Goal: Task Accomplishment & Management: Use online tool/utility

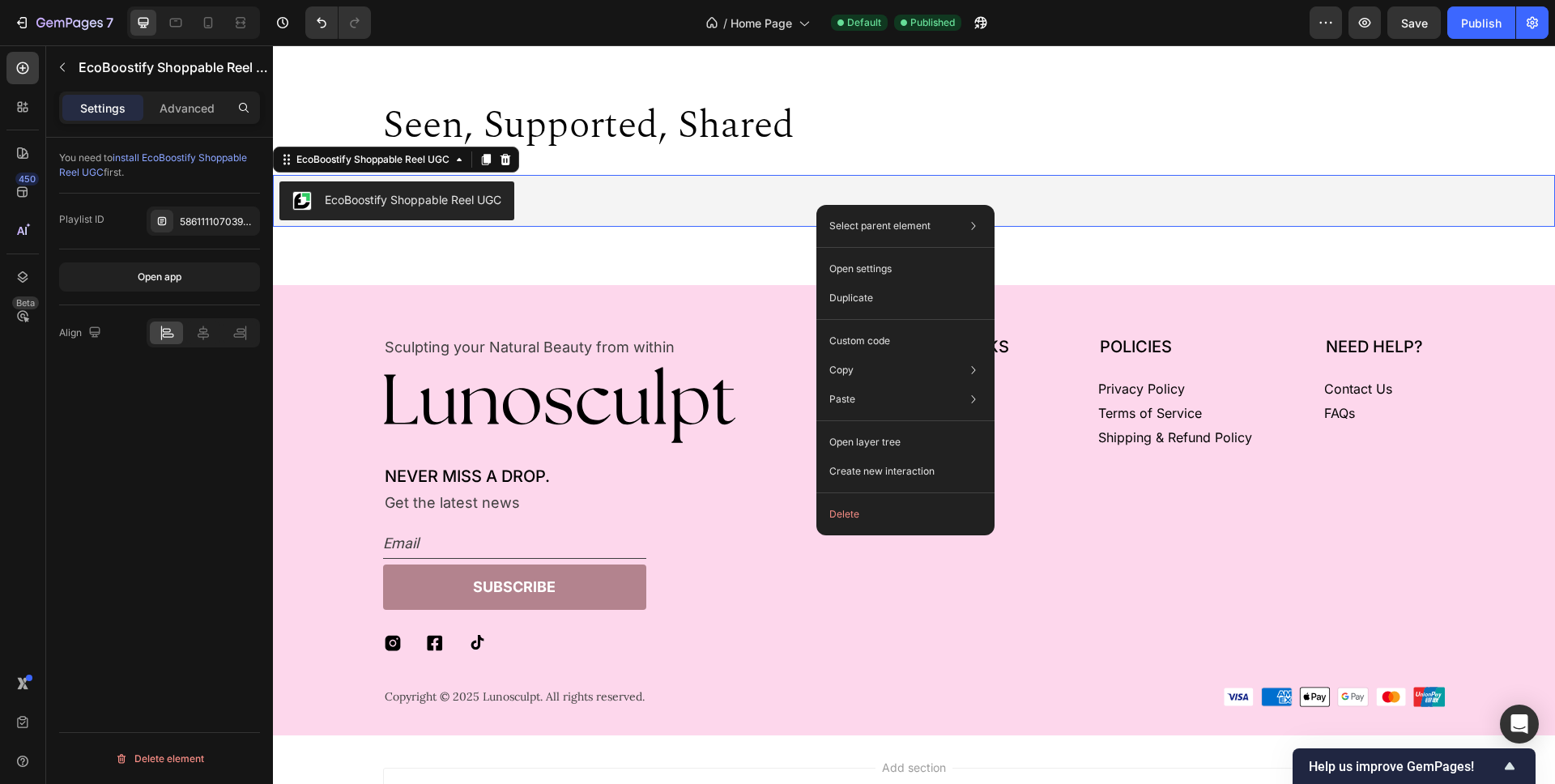
scroll to position [3661, 0]
click at [900, 337] on div "Custom code" at bounding box center [905, 341] width 165 height 29
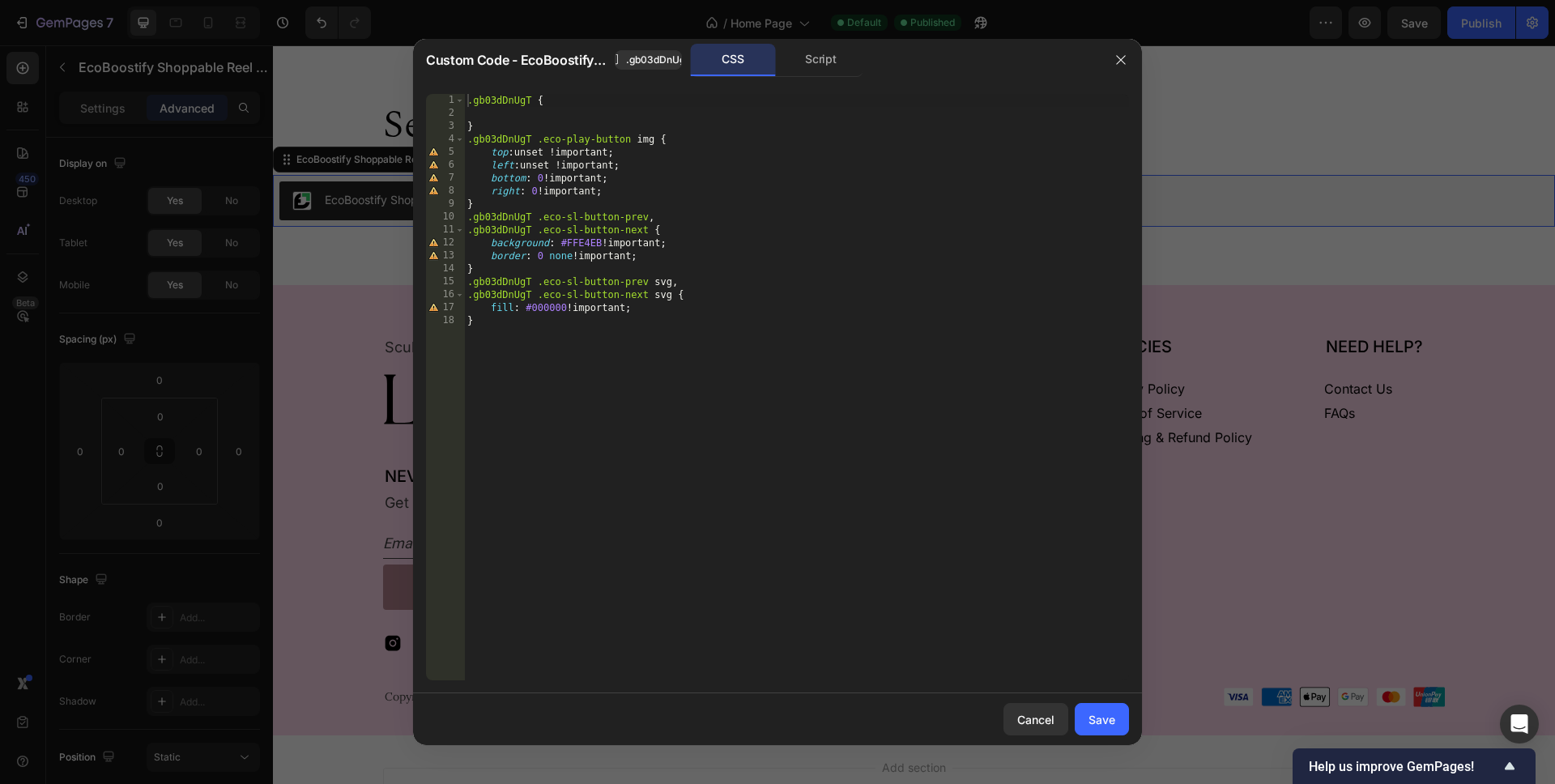
type textarea "border: 0 none !important;"
click at [862, 253] on div ".gb03dDnUgT { } .gb03dDnUgT .eco-play-button img { top : unset !important ; lef…" at bounding box center [797, 399] width 665 height 612
type textarea "box-shadow: none !;"
click at [1089, 724] on div "Save" at bounding box center [1101, 719] width 27 height 17
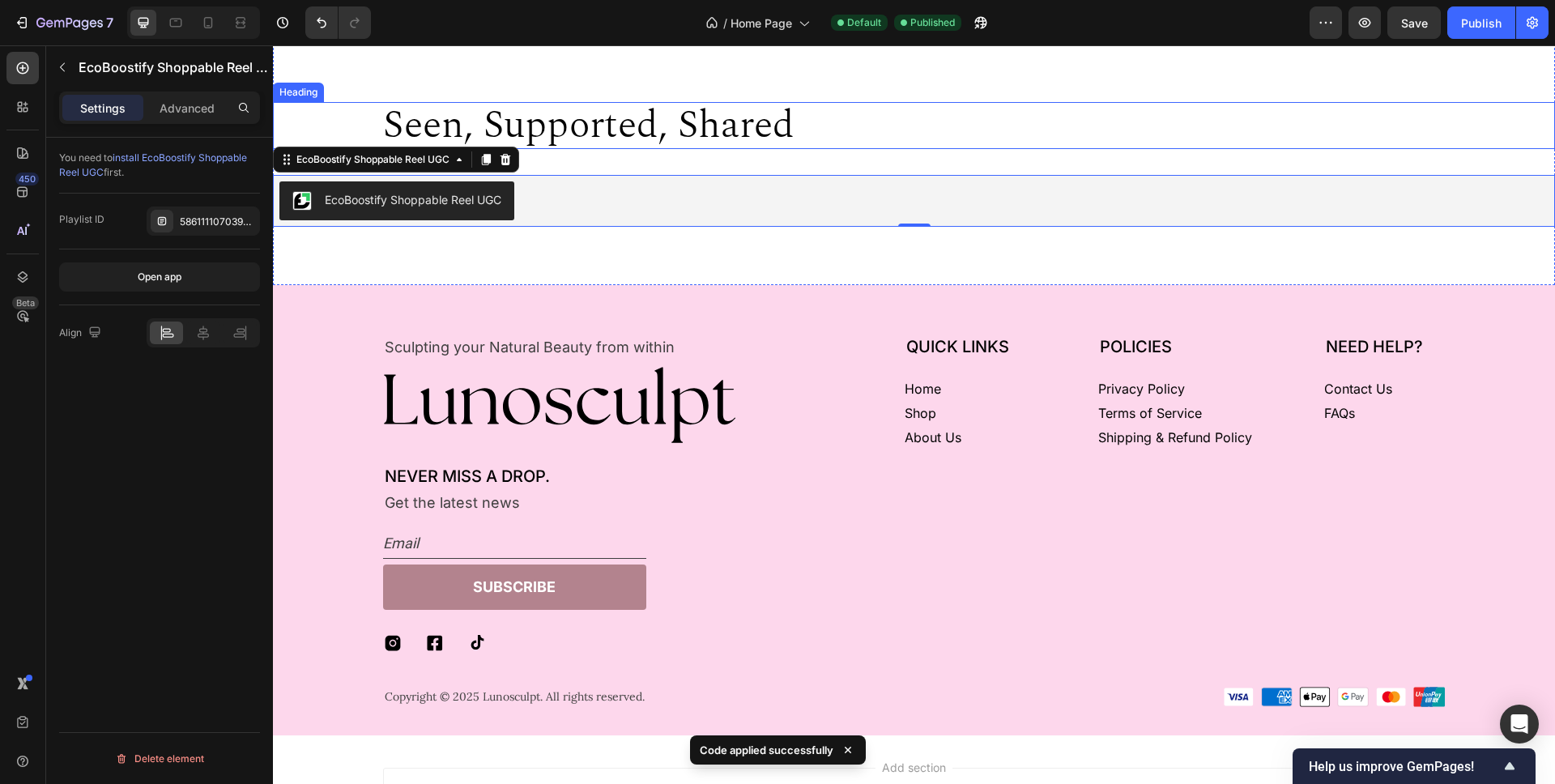
click at [1111, 123] on h2 "seen, supported, shared" at bounding box center [914, 125] width 1062 height 47
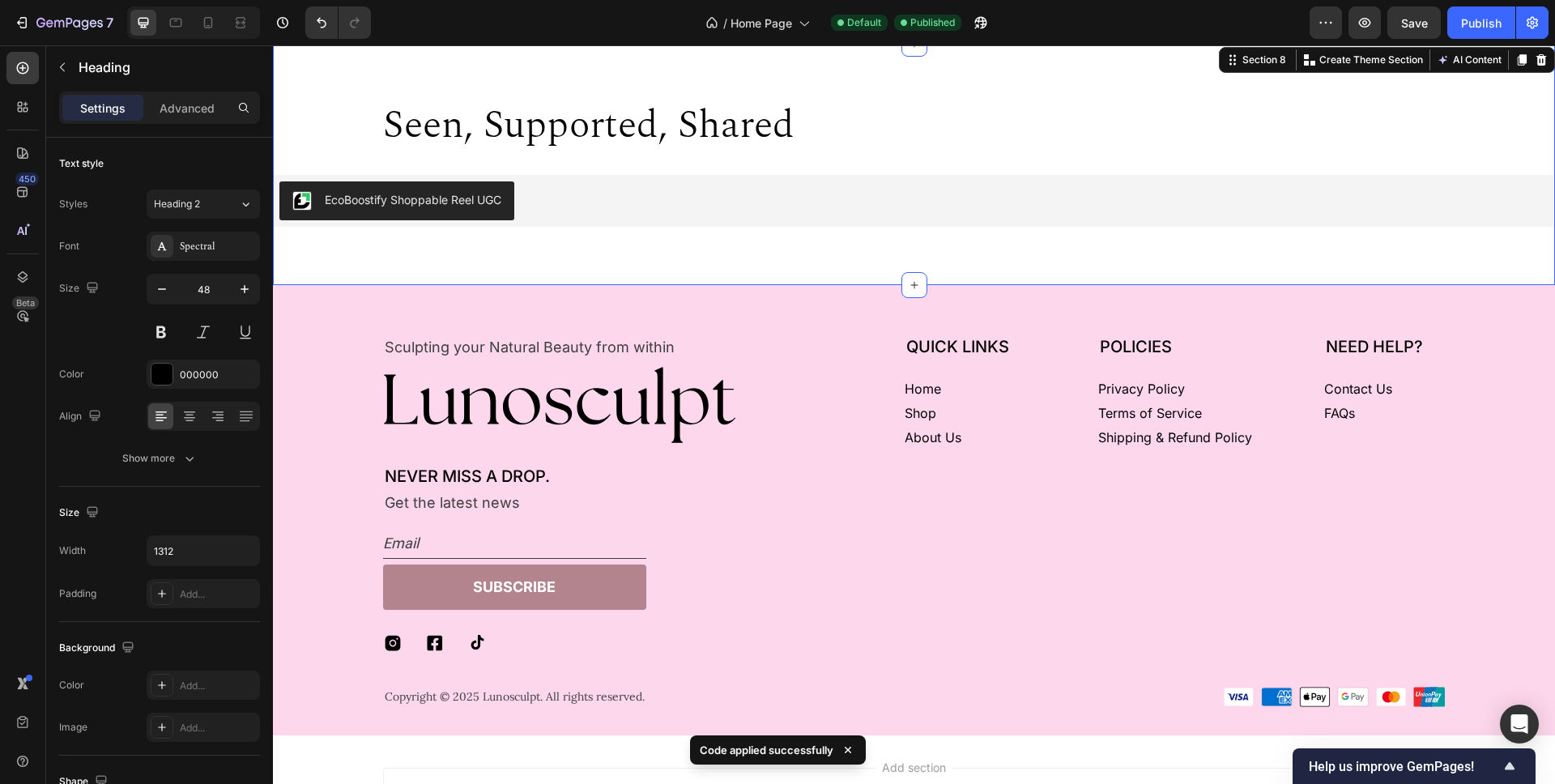
click at [1332, 75] on div "seen, supported, shared Heading EcoBoostify Shoppable Reel UGC EcoBoostify Shop…" at bounding box center [914, 164] width 1282 height 241
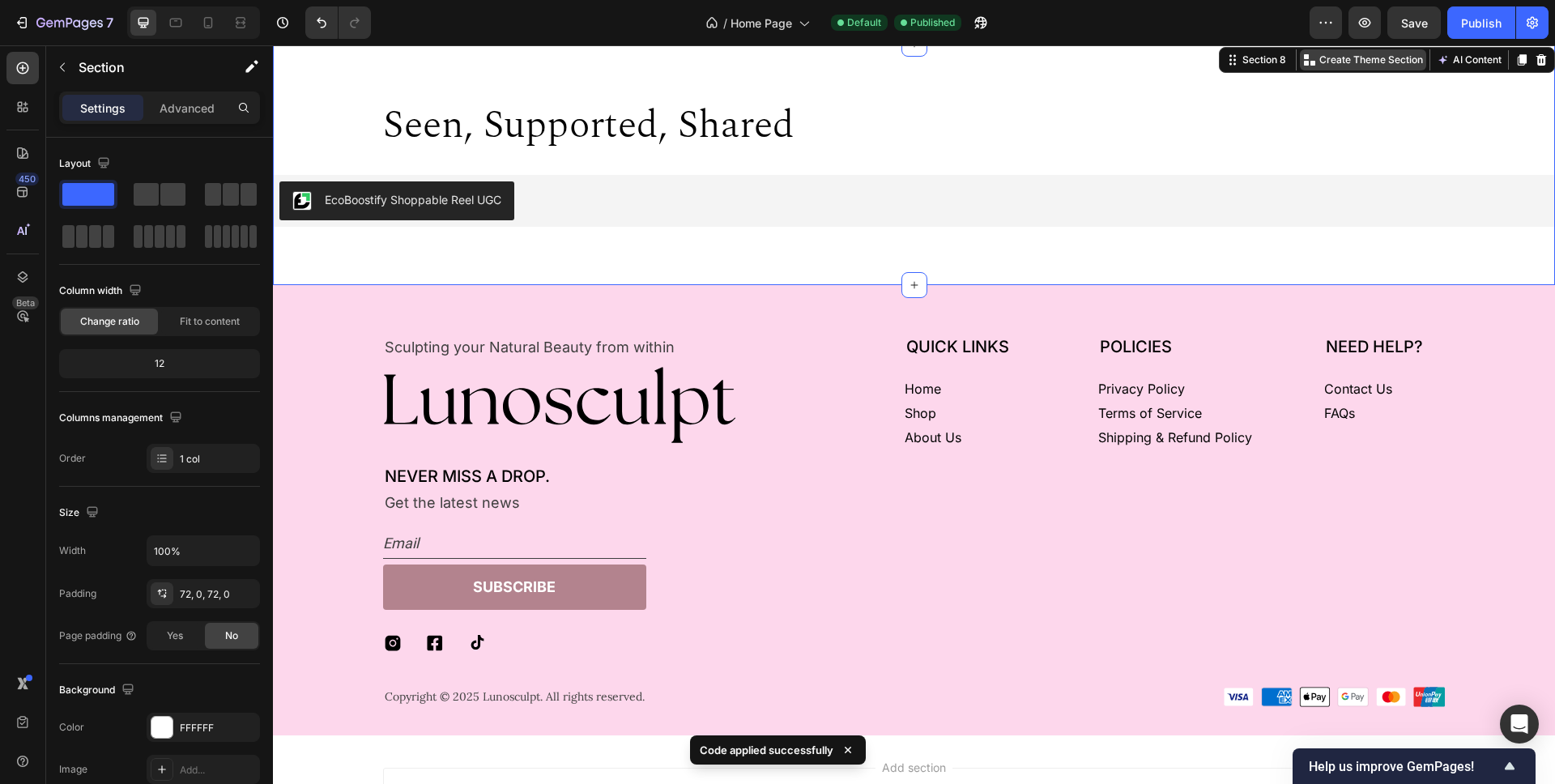
scroll to position [3565, 0]
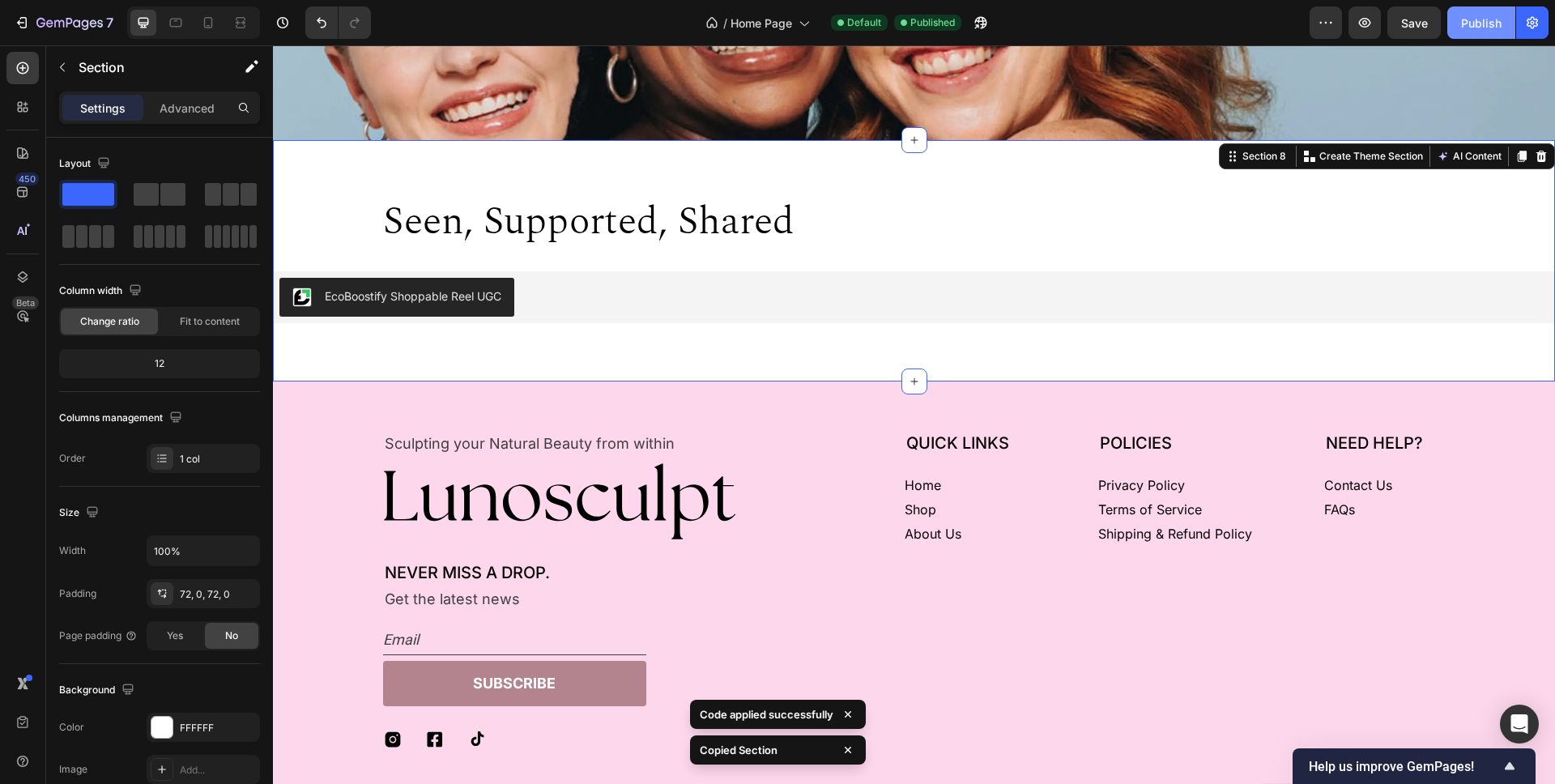
click at [1478, 26] on div "Publish" at bounding box center [1481, 23] width 41 height 17
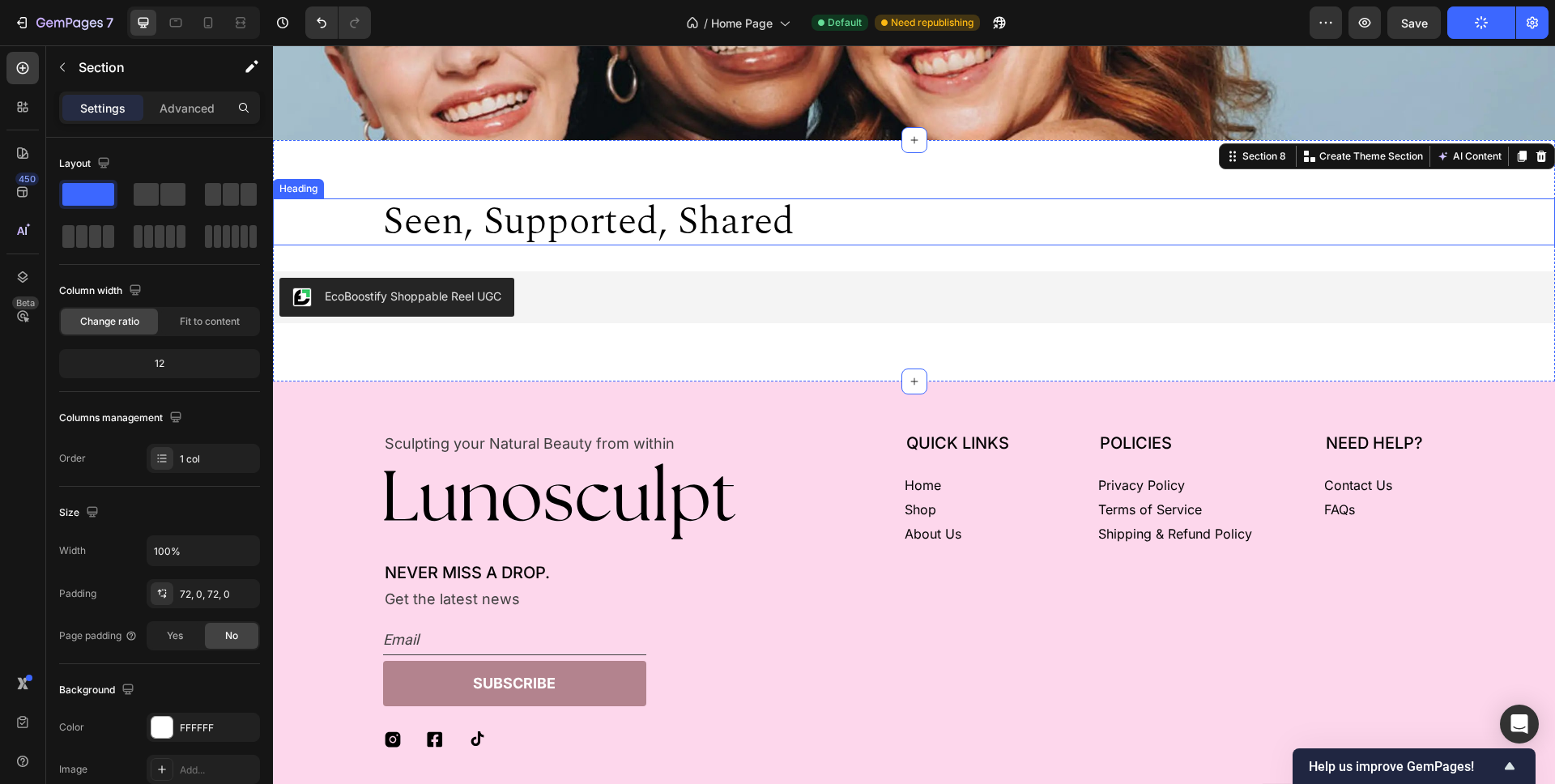
click at [978, 227] on h2 "seen, supported, shared" at bounding box center [914, 222] width 1062 height 47
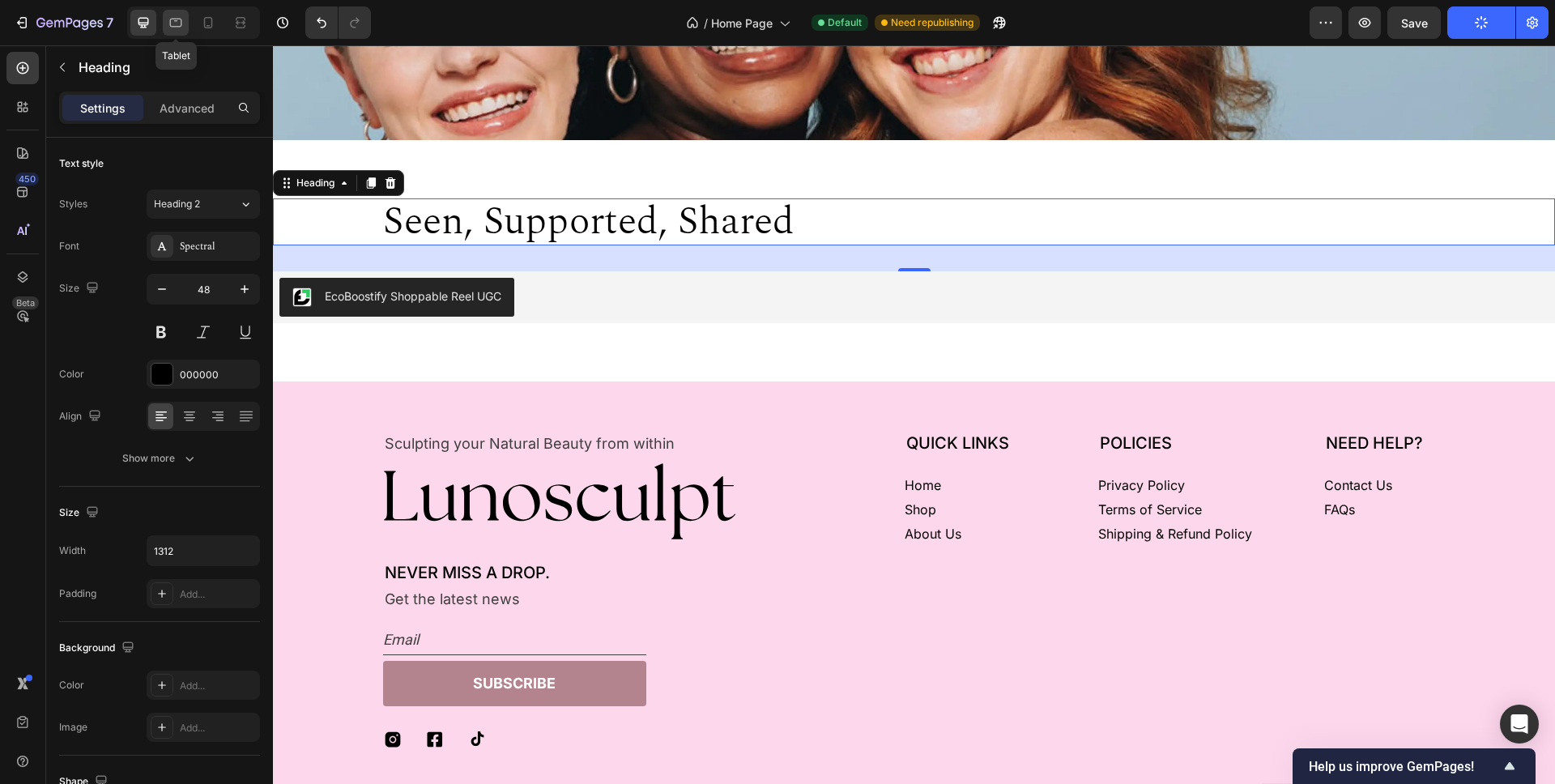
click at [187, 32] on div at bounding box center [175, 22] width 26 height 26
type input "100%"
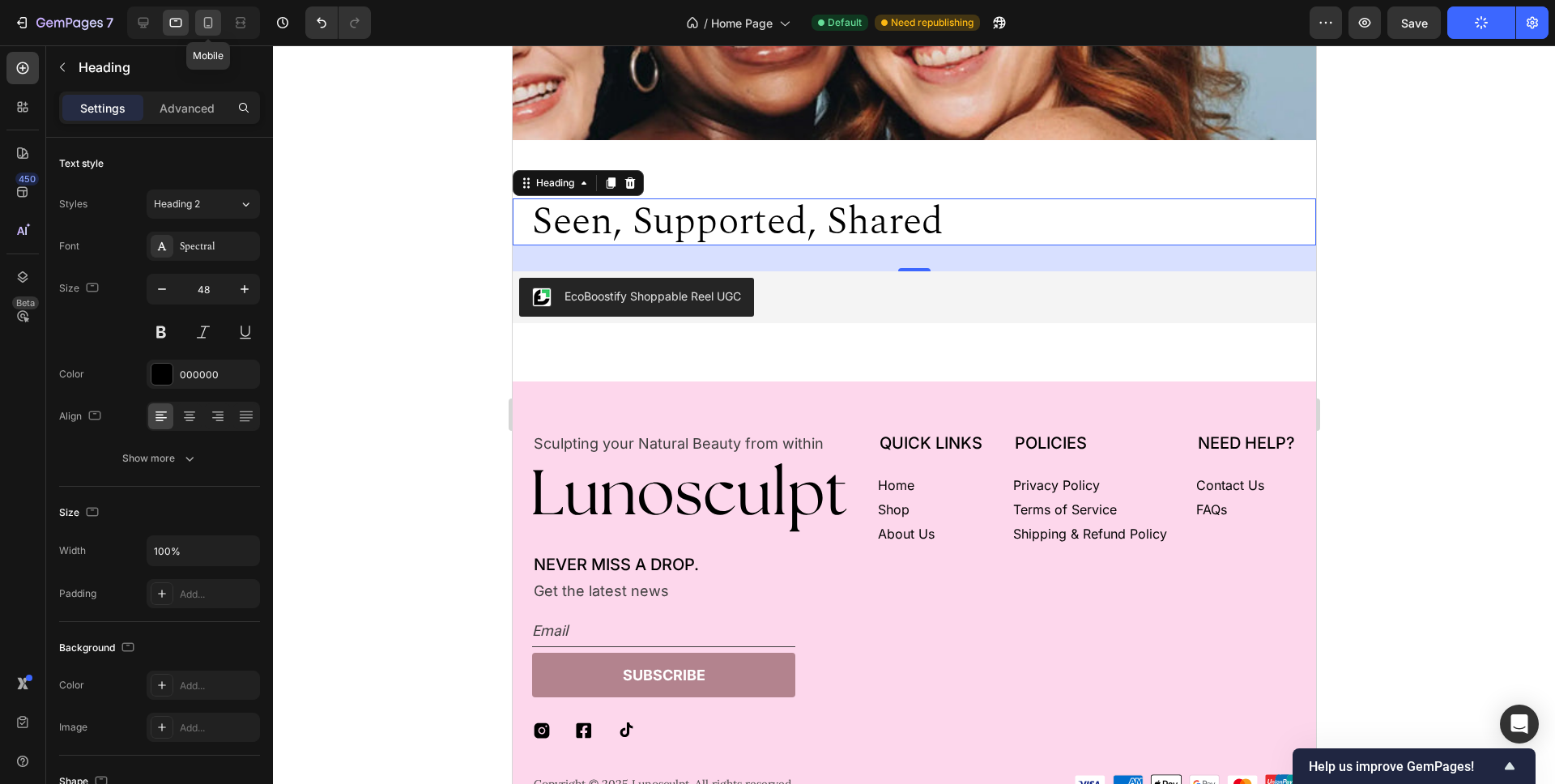
click at [211, 27] on icon at bounding box center [208, 22] width 16 height 16
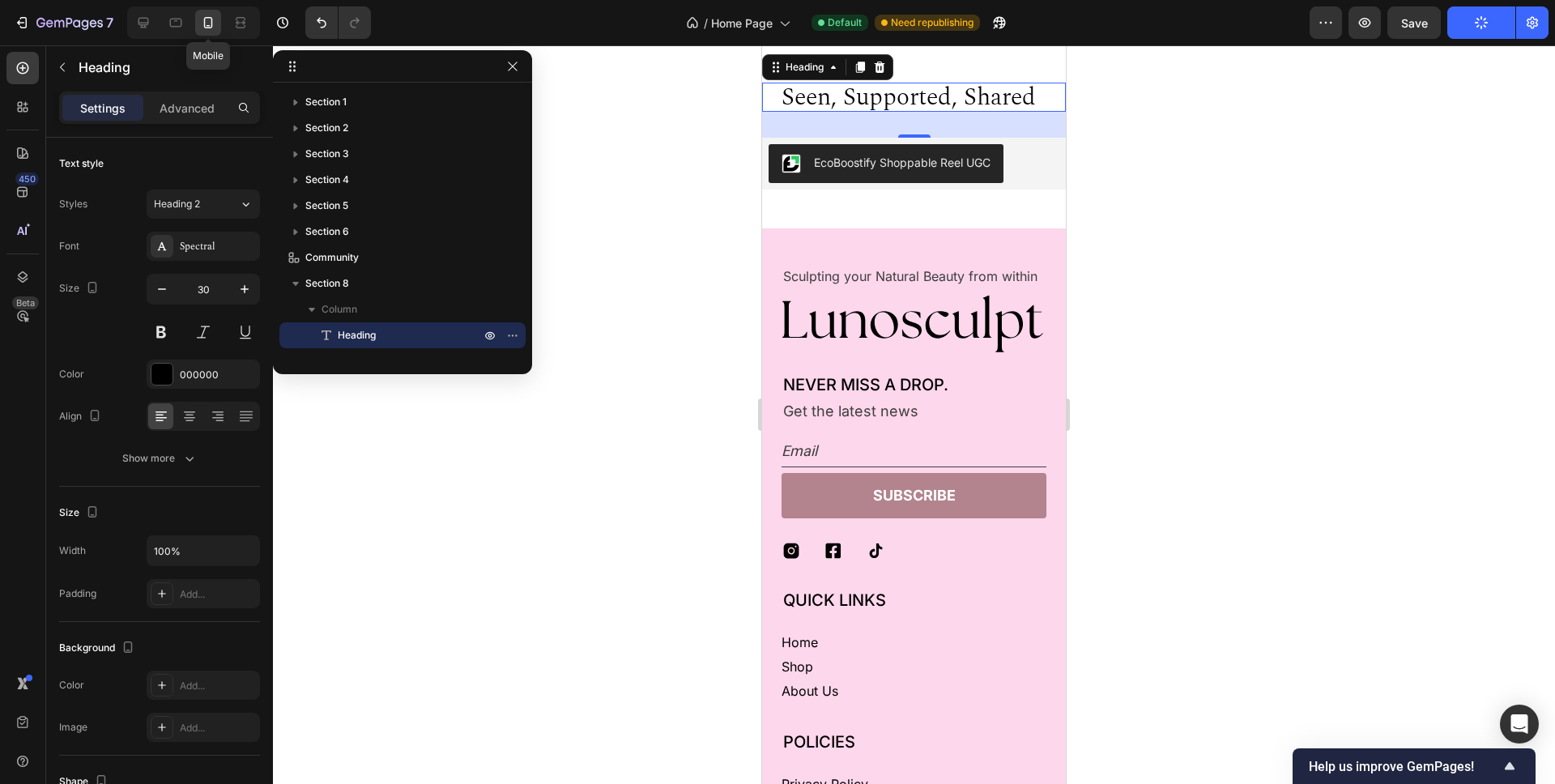
scroll to position [3642, 0]
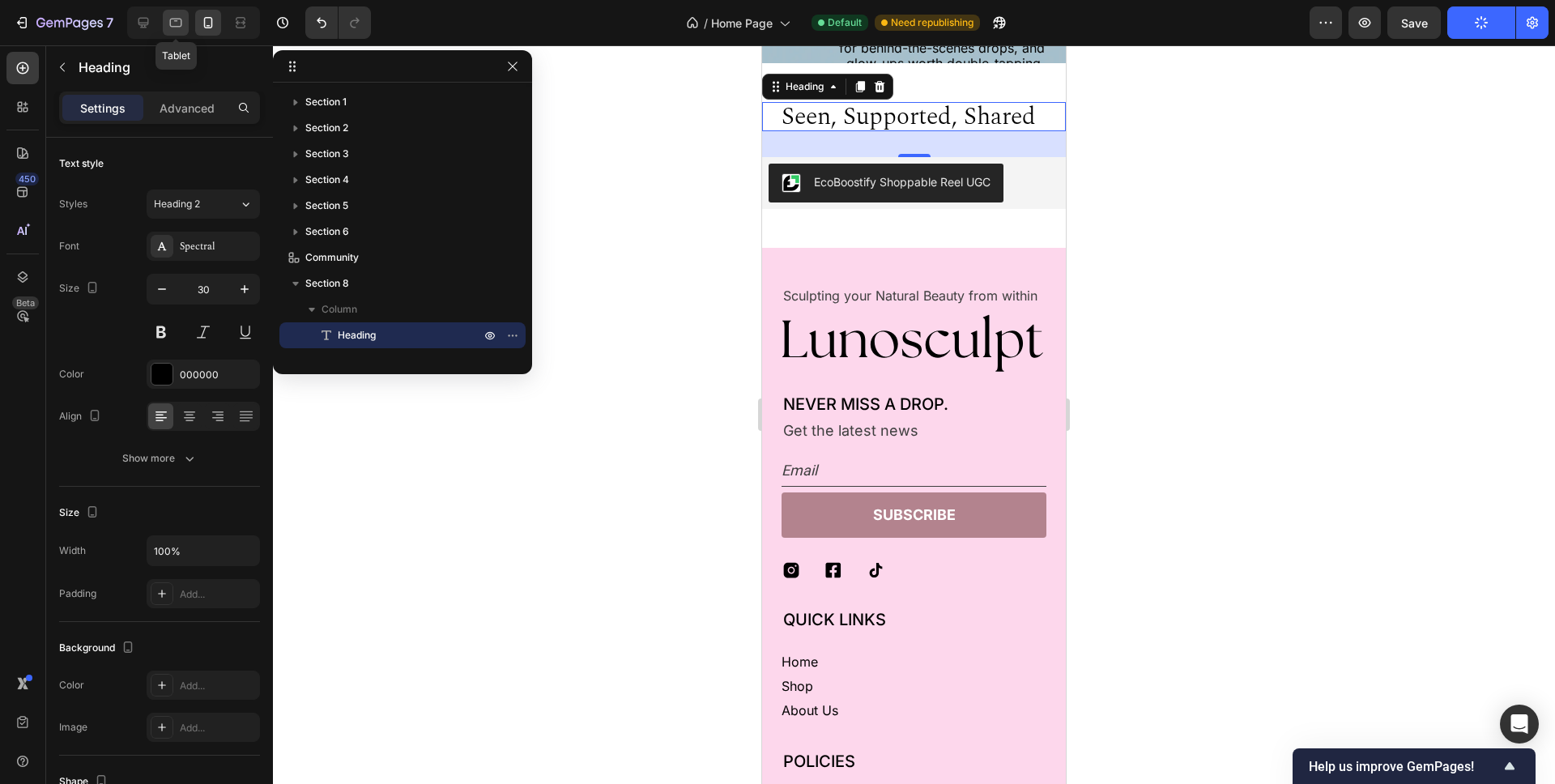
click at [173, 27] on icon at bounding box center [175, 22] width 16 height 16
type input "48"
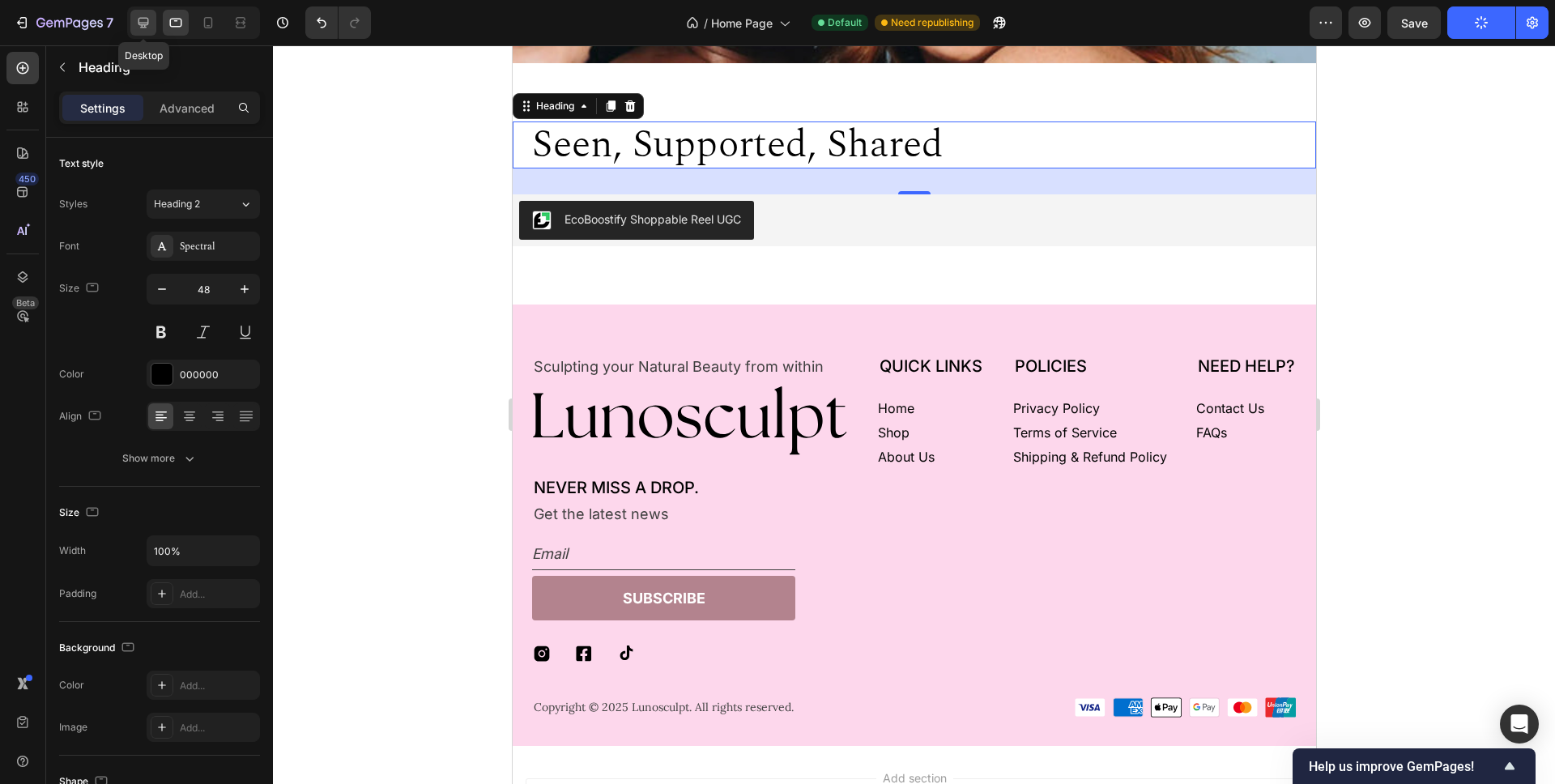
click at [142, 27] on icon at bounding box center [144, 22] width 11 height 11
type input "1312"
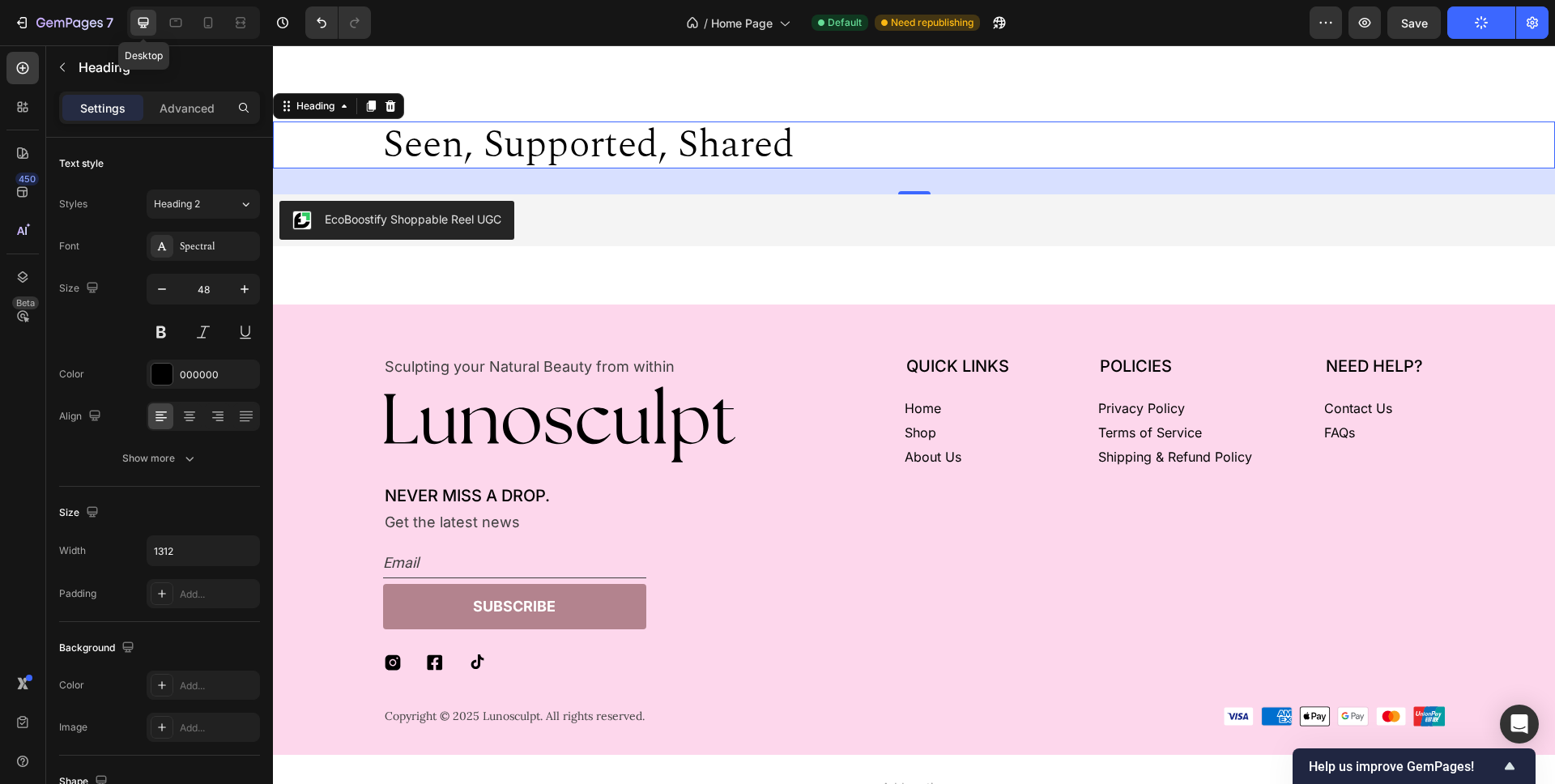
scroll to position [3661, 0]
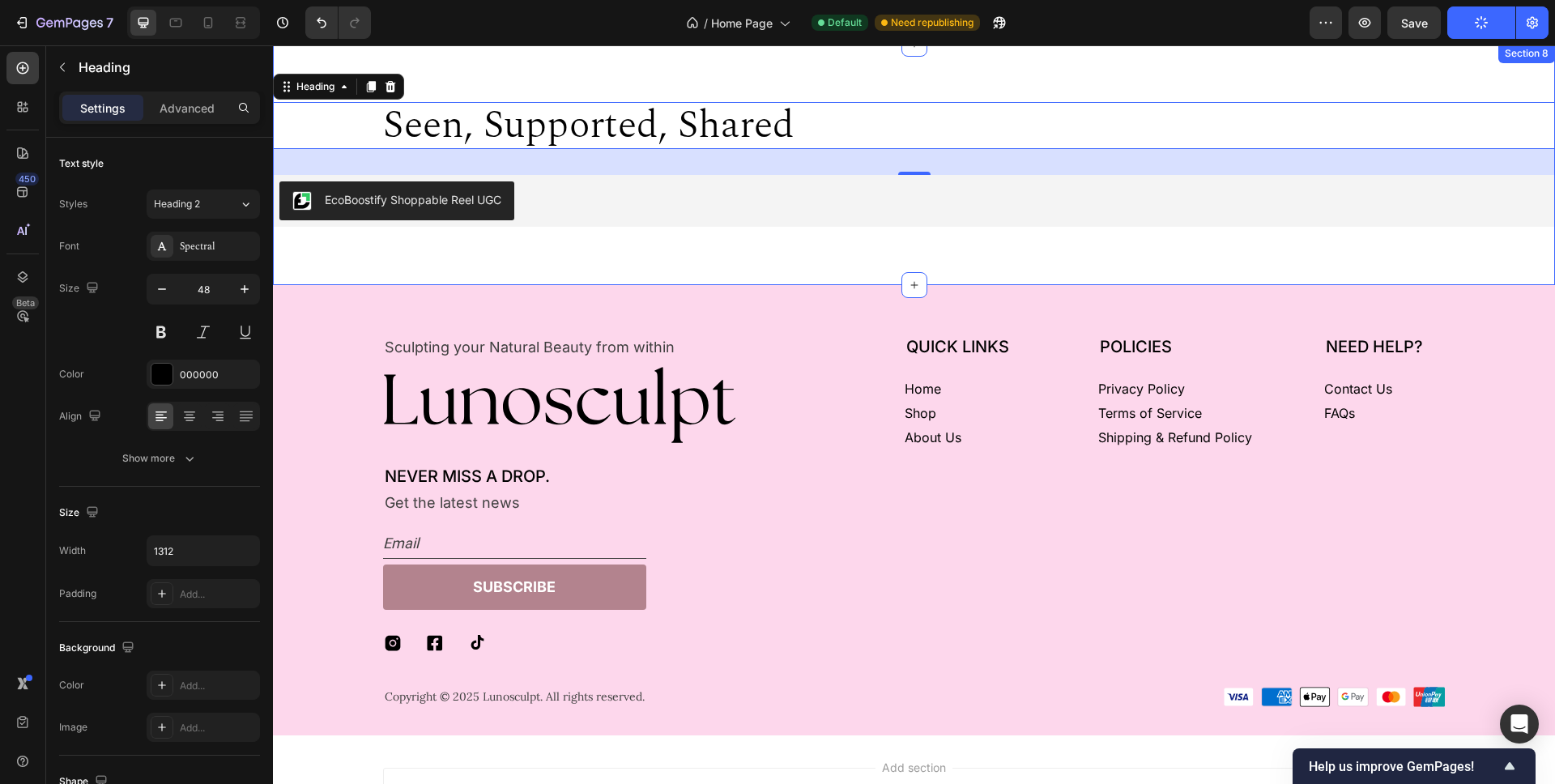
click at [558, 63] on div "seen, supported, shared Heading 32 EcoBoostify Shoppable Reel UGC EcoBoostify S…" at bounding box center [914, 164] width 1282 height 241
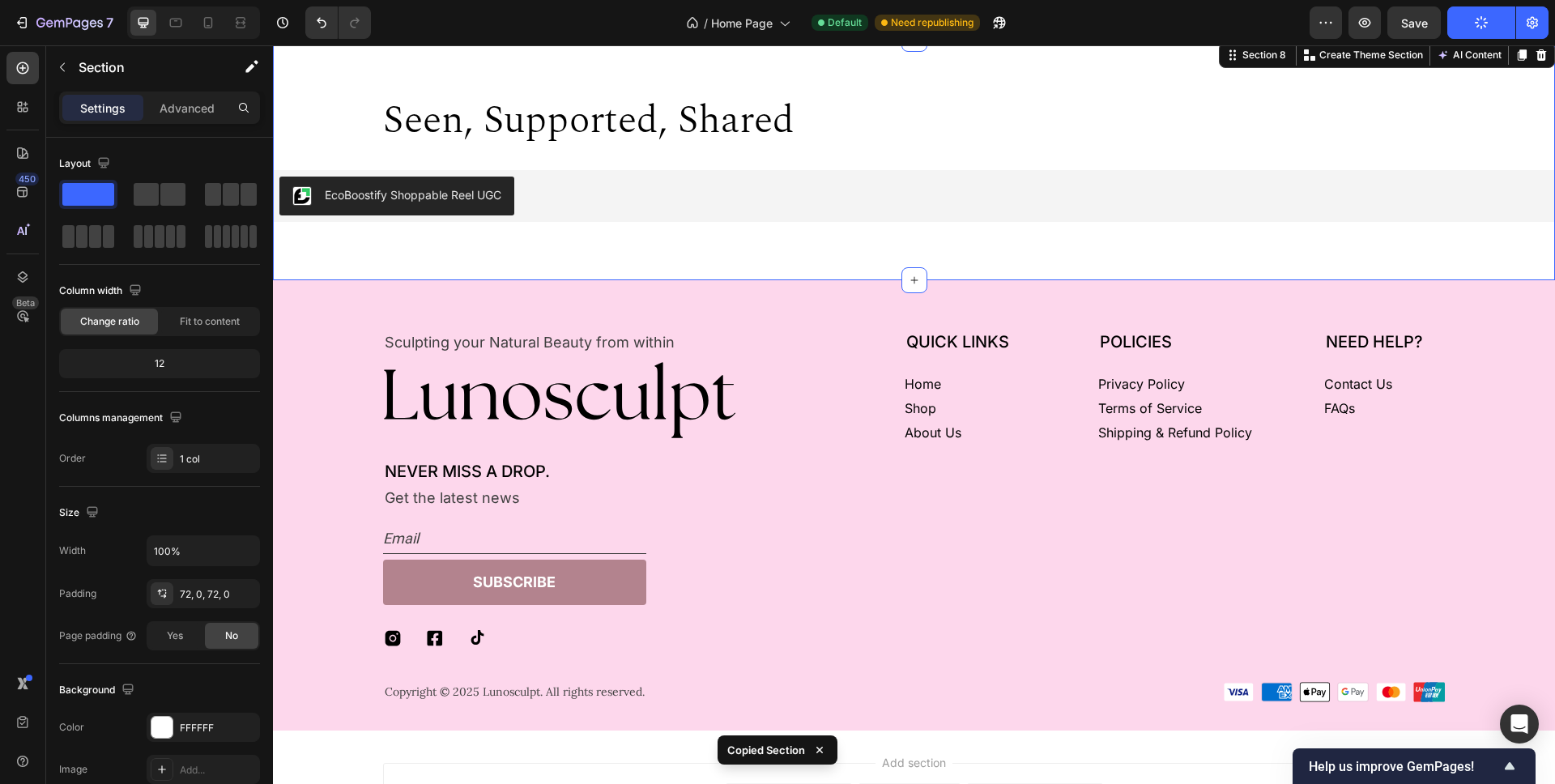
scroll to position [3667, 0]
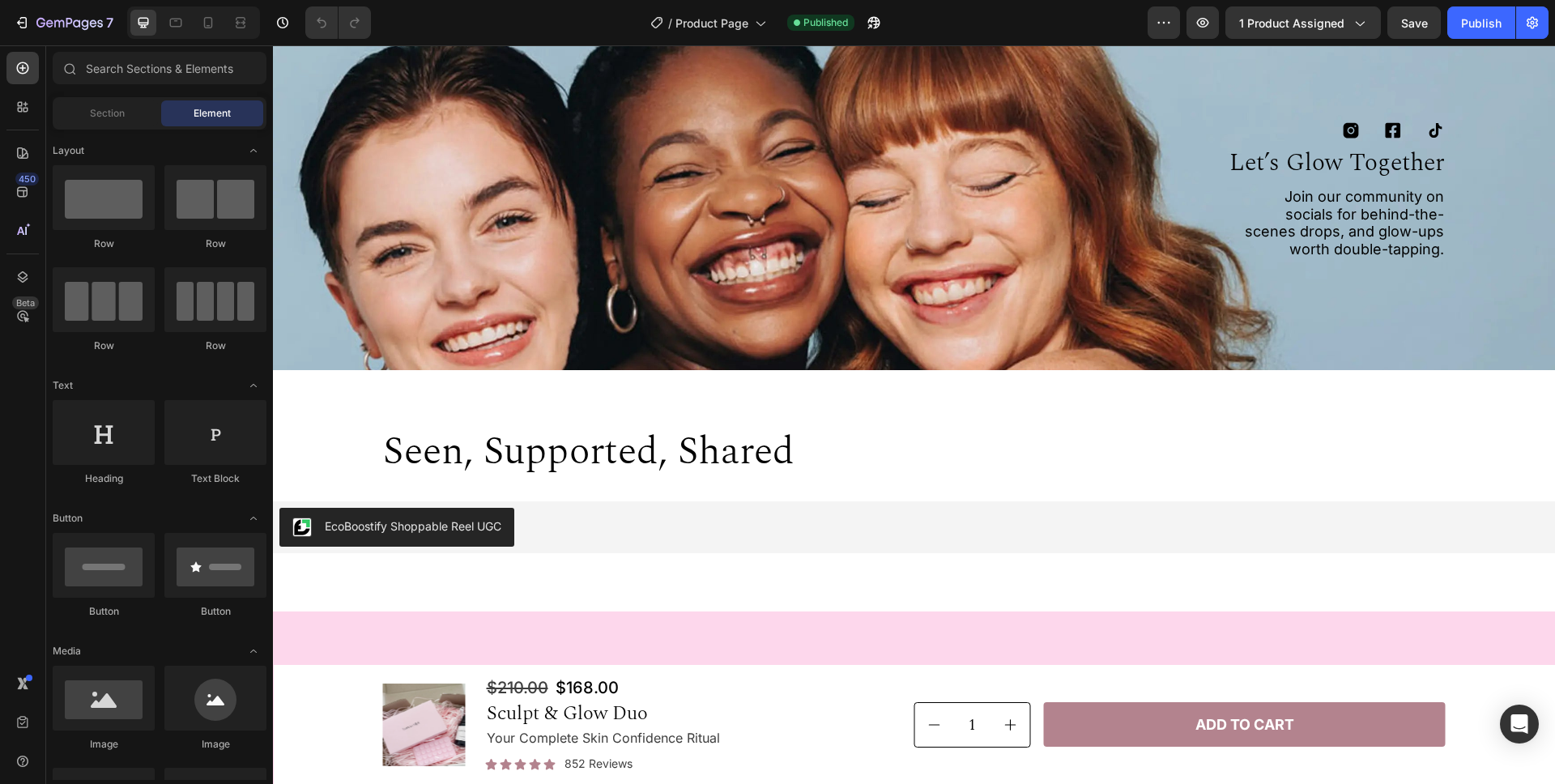
scroll to position [4565, 0]
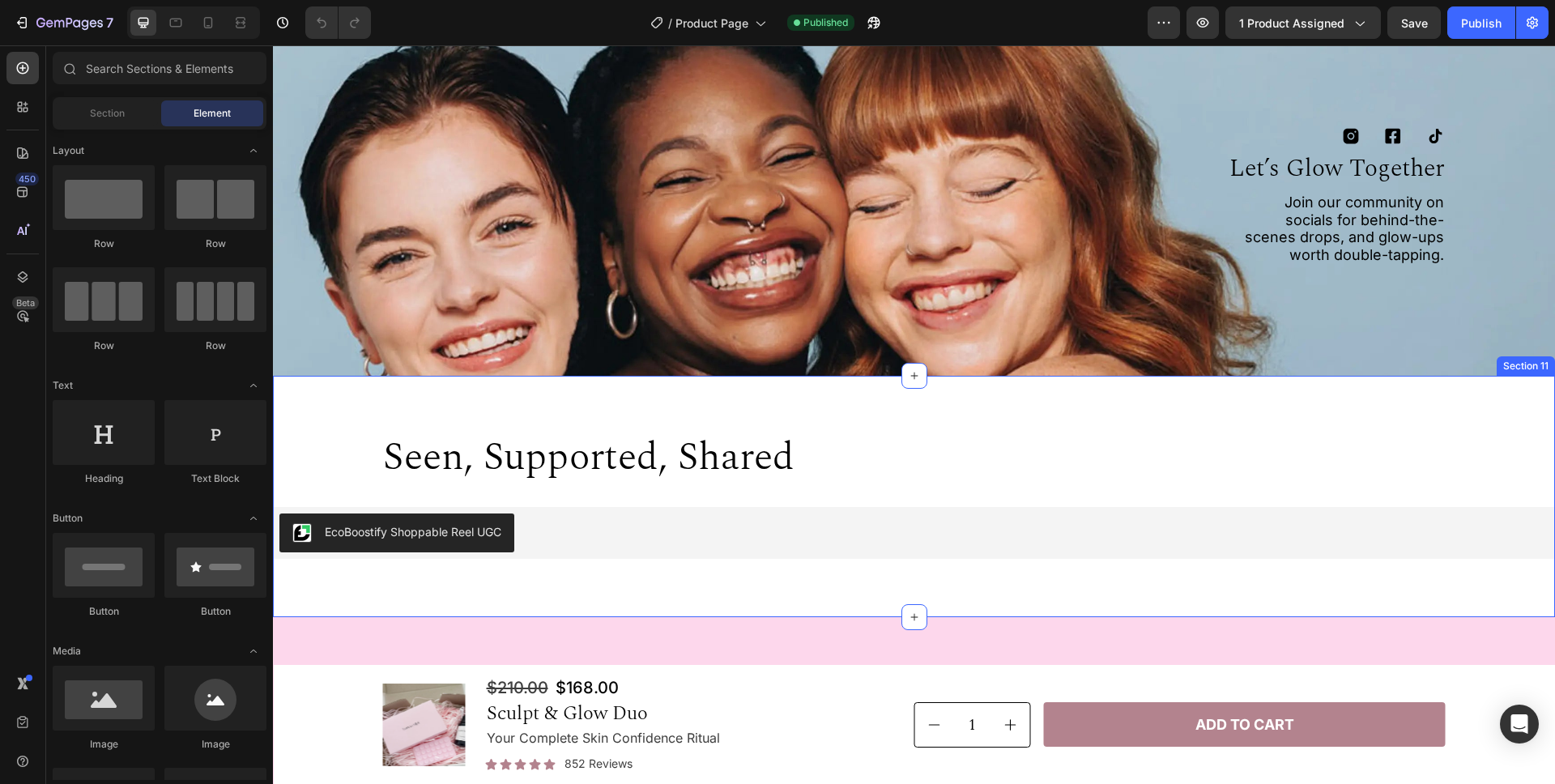
click at [1469, 392] on div "seen, supported, shared Heading Row EcoBoostify Shoppable Reel UGC EcoBoostify …" at bounding box center [914, 496] width 1282 height 241
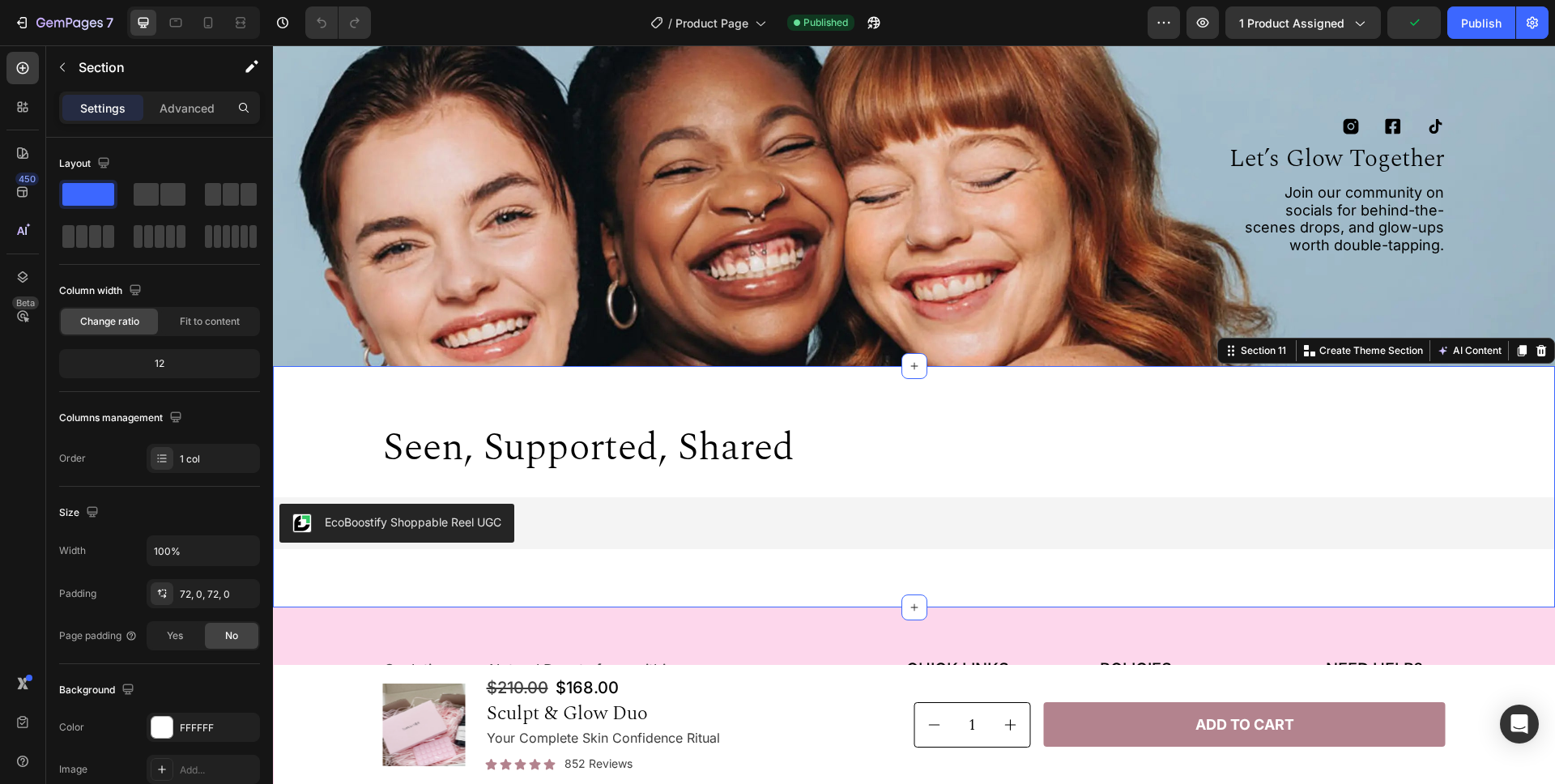
scroll to position [4576, 0]
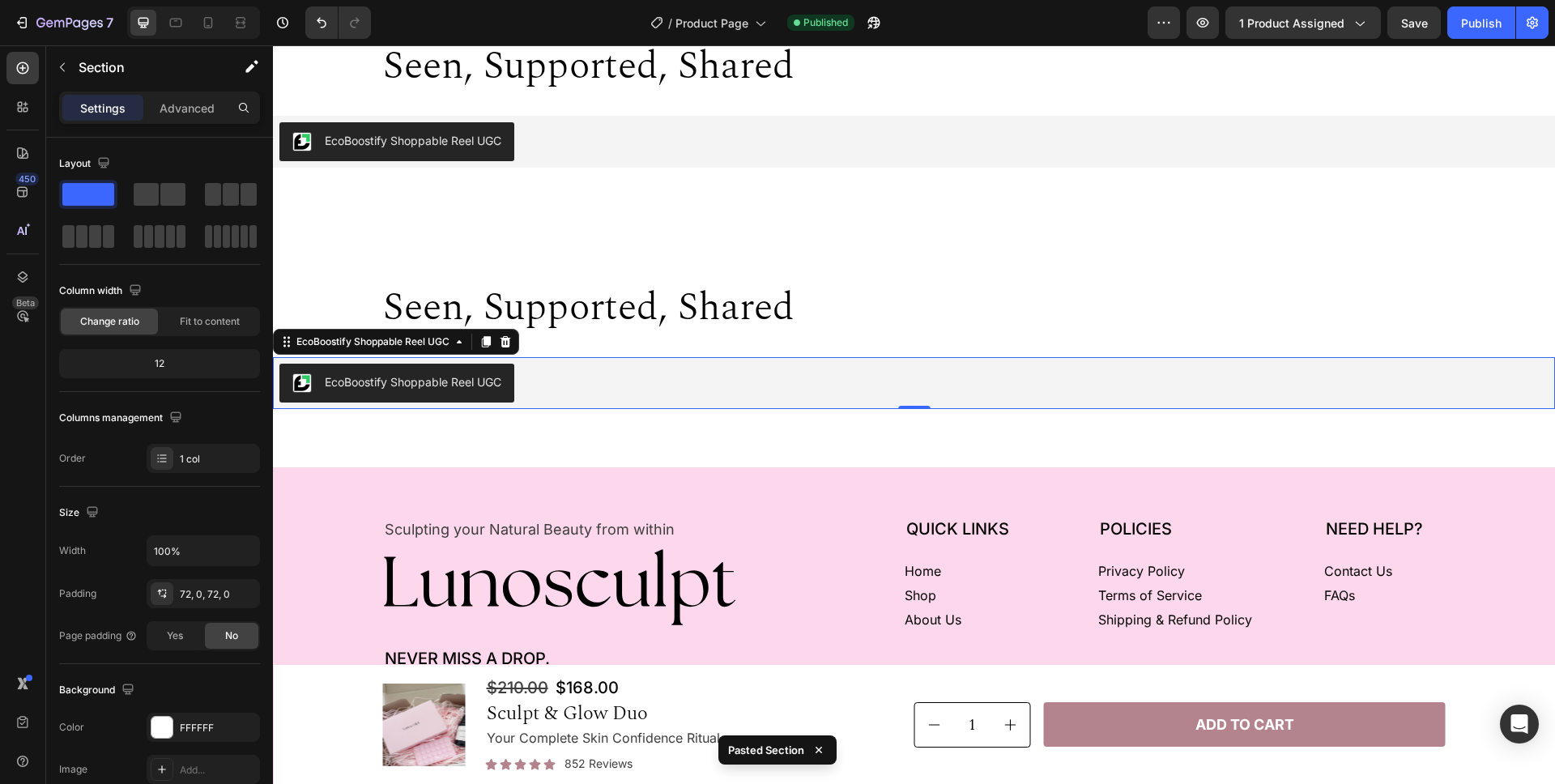
click at [1084, 371] on div "EcoBoostify Shoppable Reel UGC" at bounding box center [913, 383] width 1268 height 39
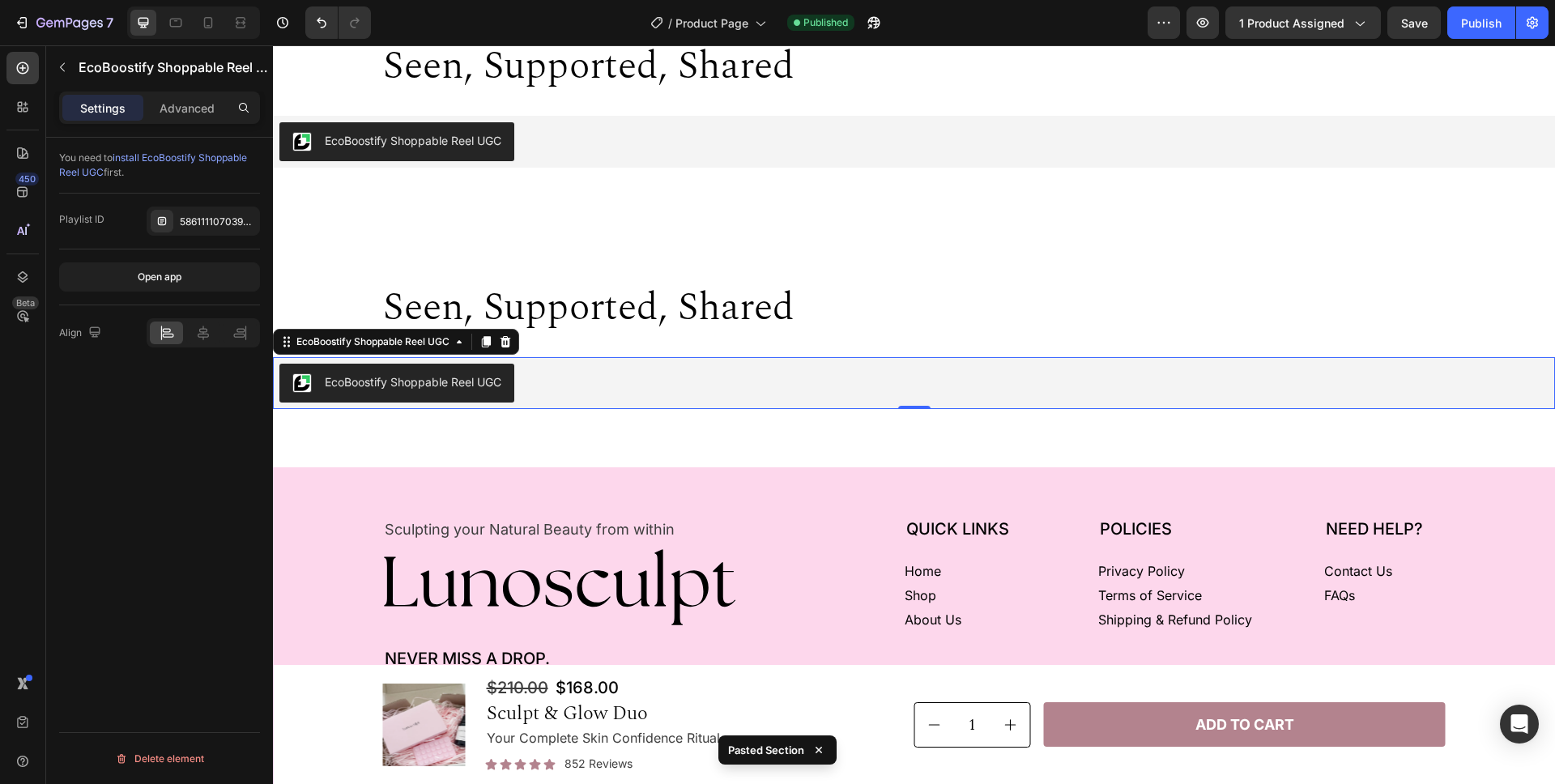
scroll to position [4966, 0]
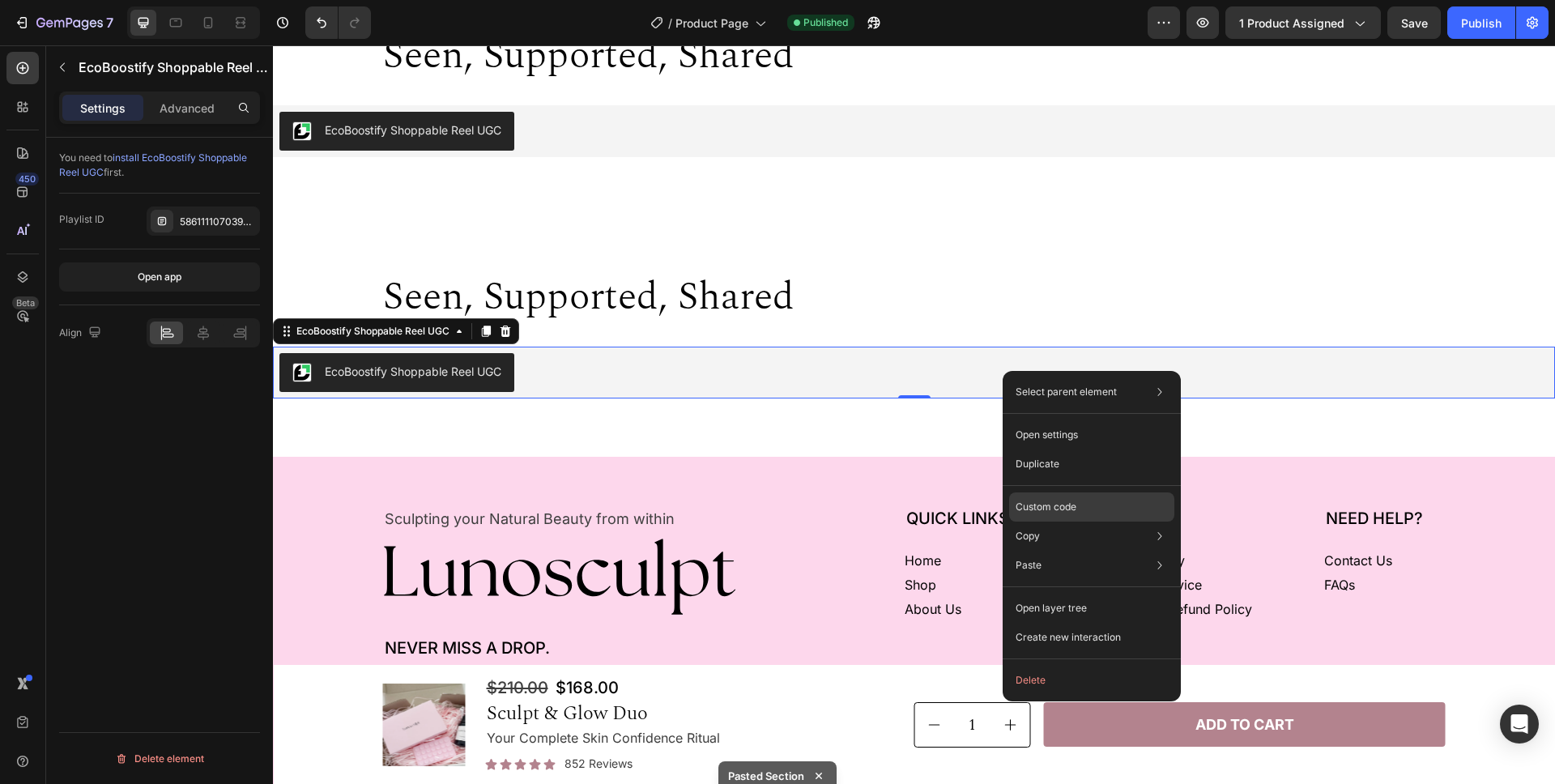
click at [1110, 507] on div "Custom code" at bounding box center [1091, 507] width 165 height 29
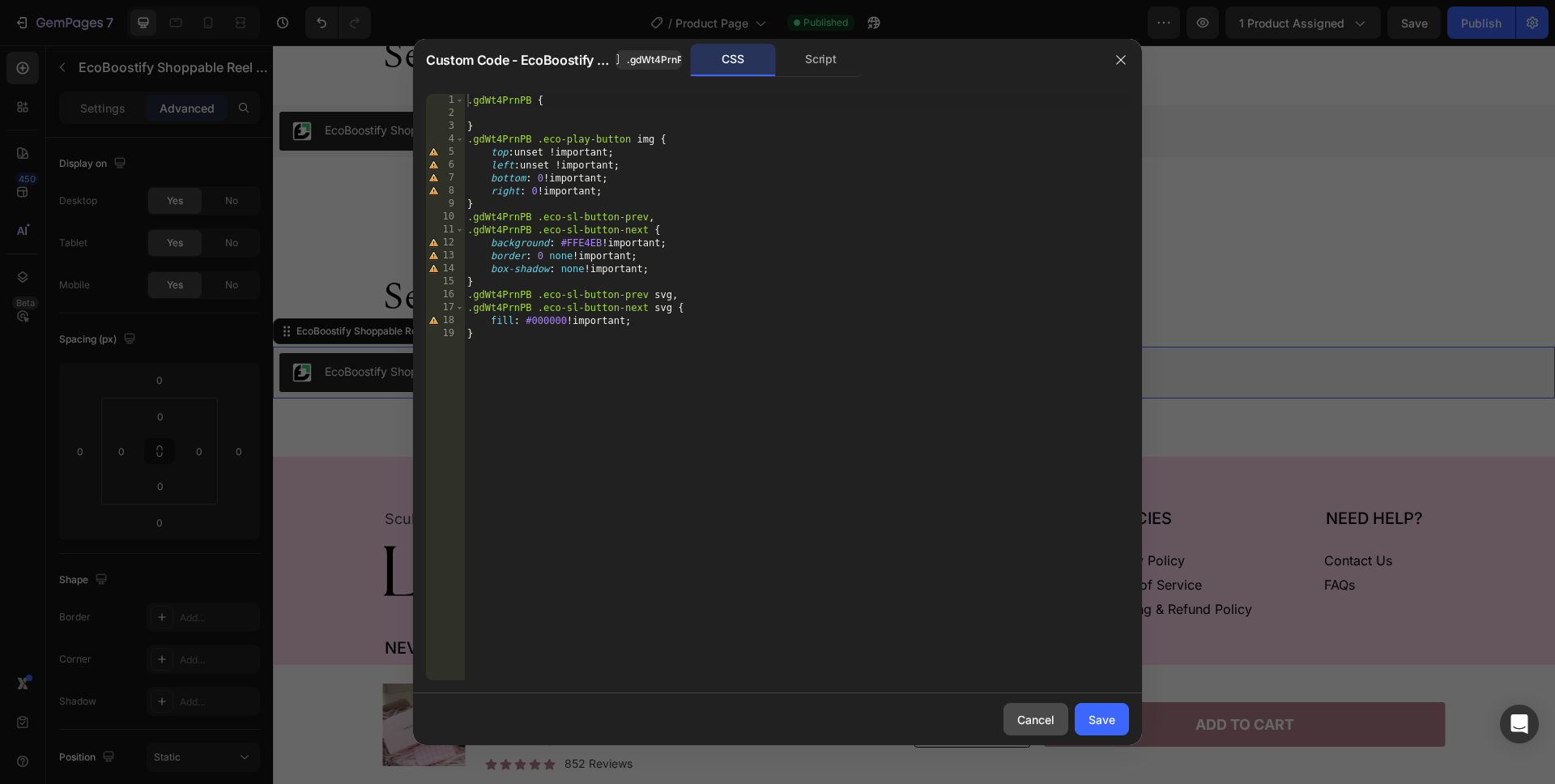
click at [1042, 720] on div "Cancel" at bounding box center [1035, 719] width 37 height 17
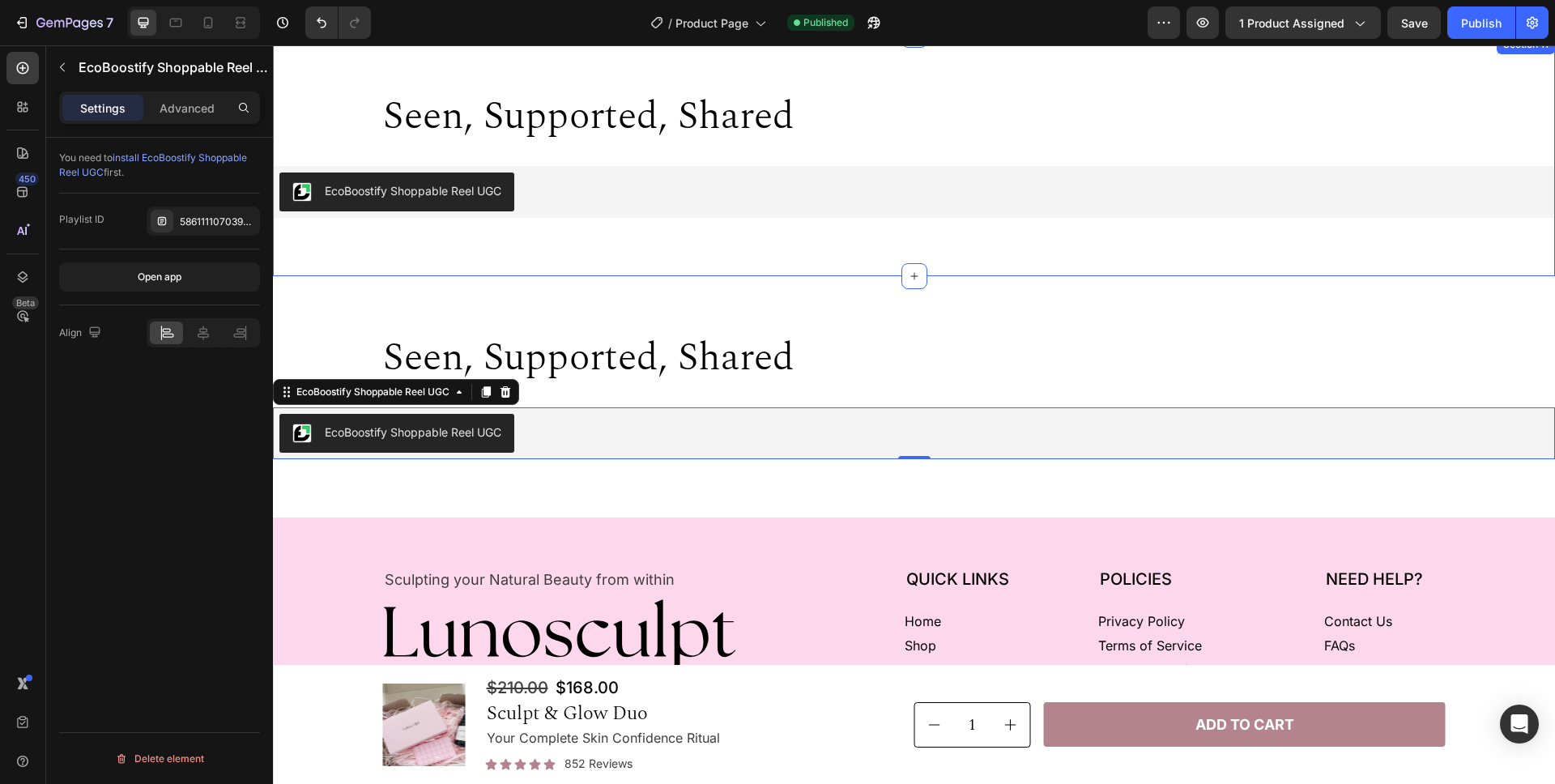
scroll to position [4873, 0]
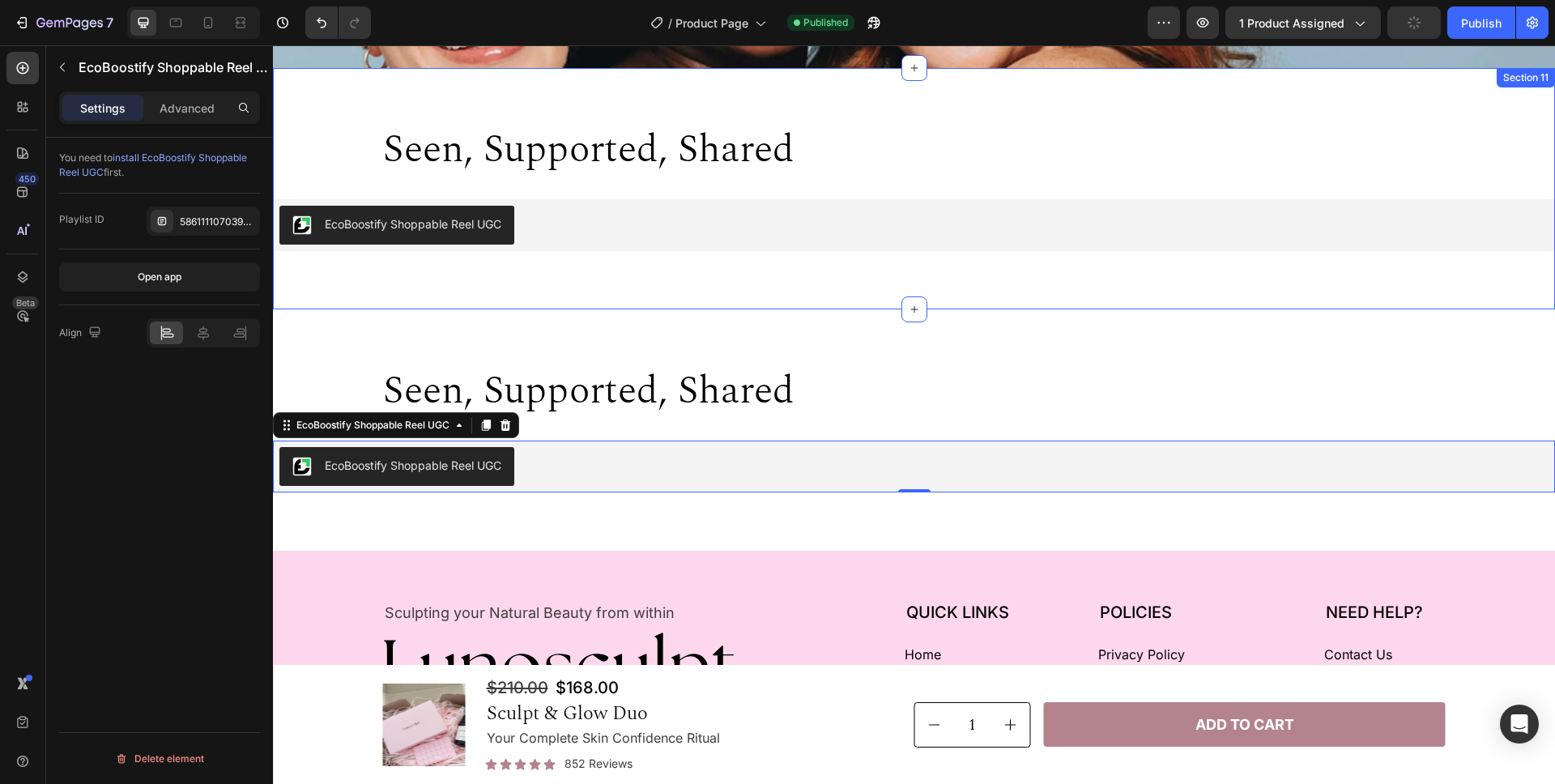
click at [1213, 86] on div "seen, supported, shared Heading Row EcoBoostify Shoppable Reel UGC EcoBoostify …" at bounding box center [914, 189] width 1282 height 241
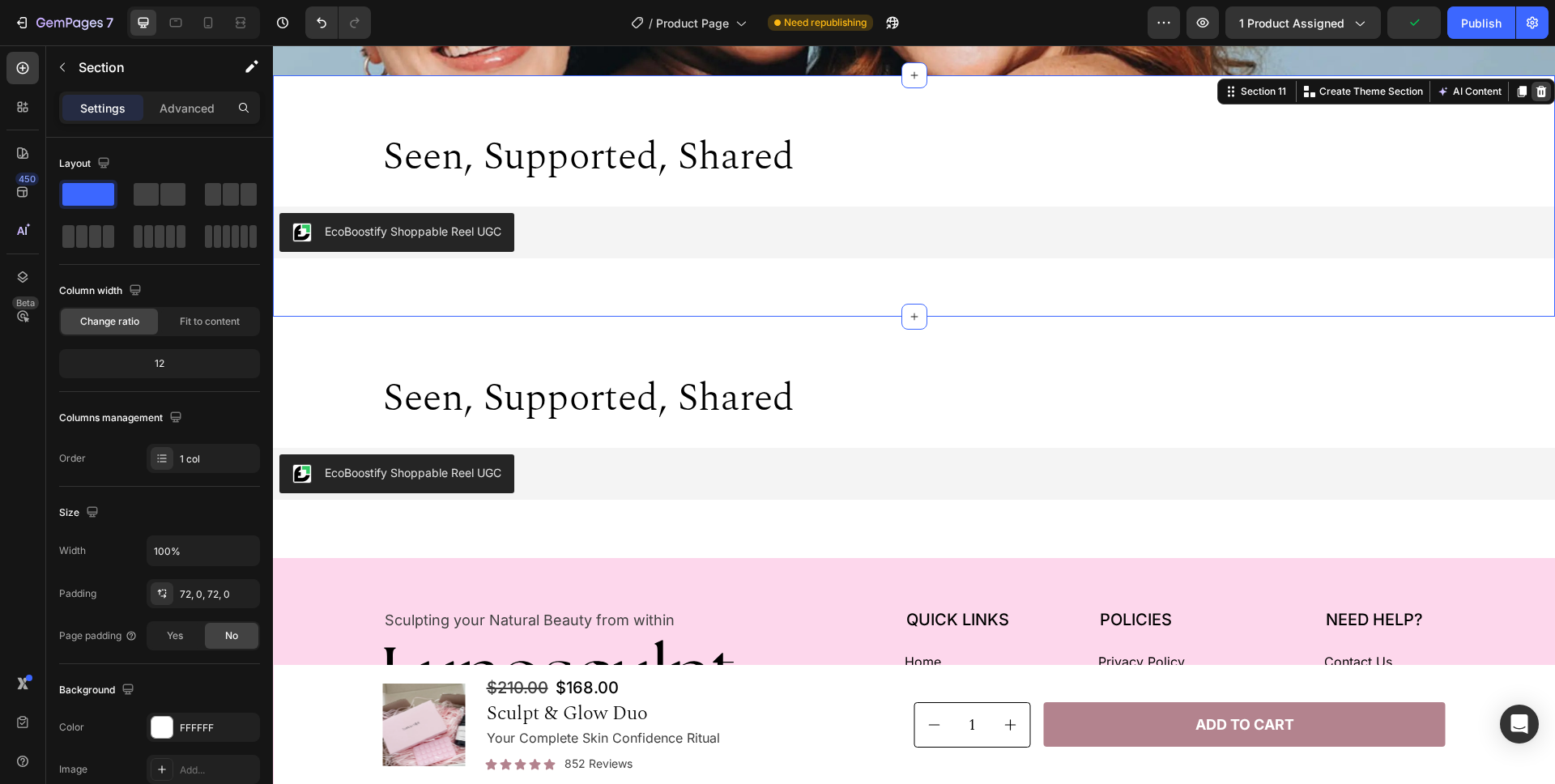
click at [1538, 83] on div at bounding box center [1540, 91] width 19 height 19
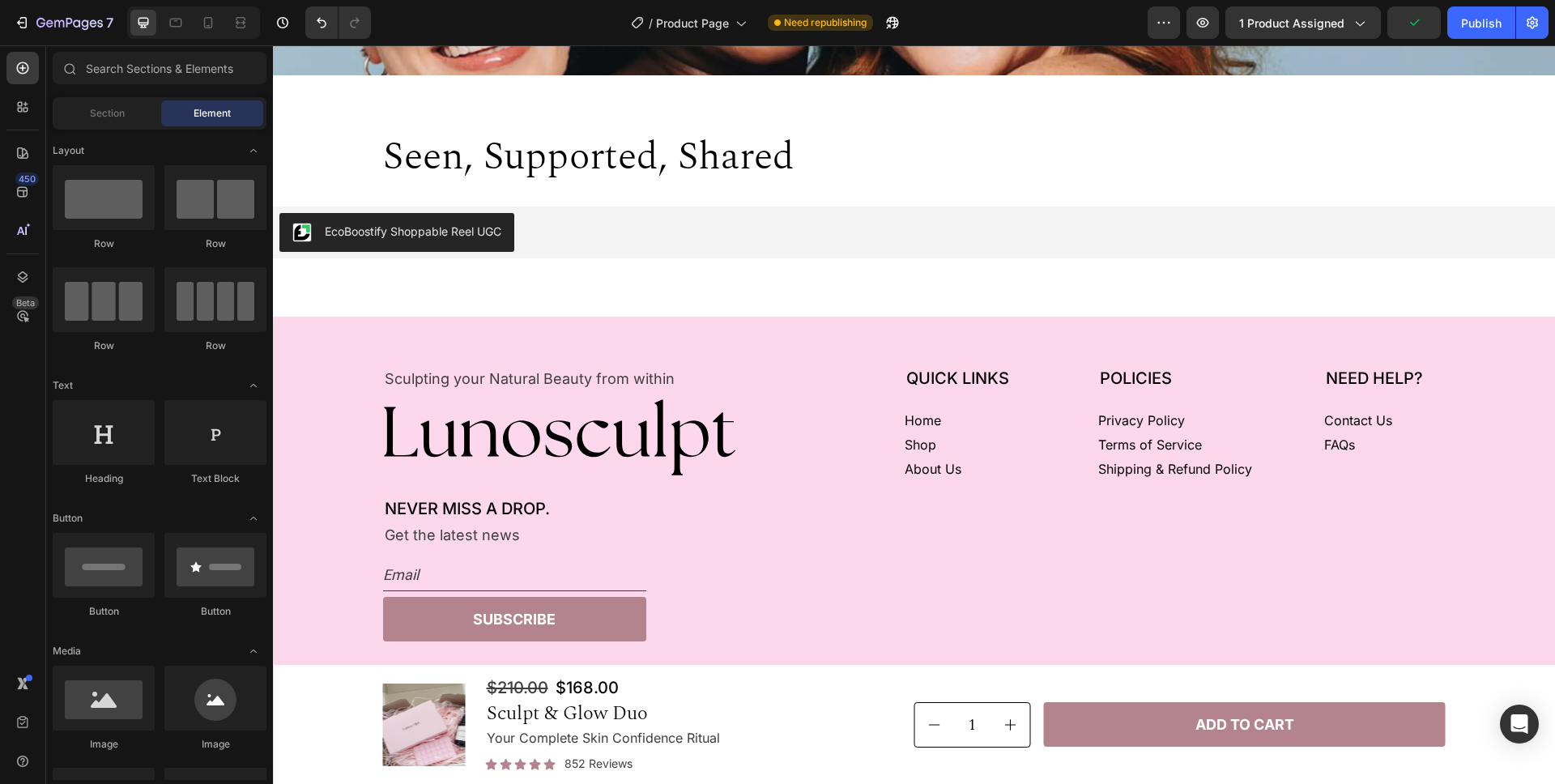
scroll to position [4878, 0]
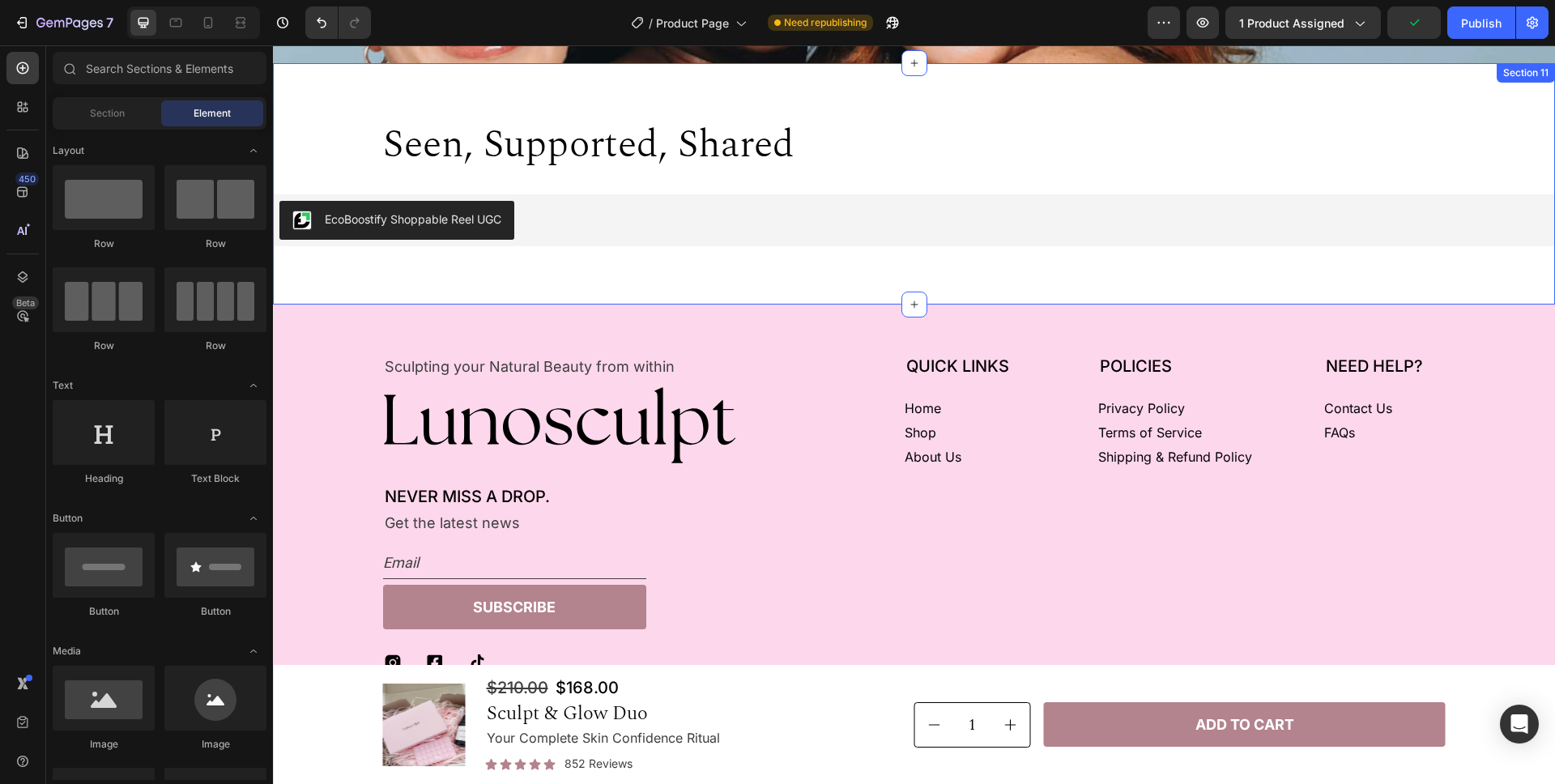
click at [1286, 91] on div "seen, supported, shared Heading EcoBoostify Shoppable Reel UGC EcoBoostify Shop…" at bounding box center [914, 184] width 1282 height 241
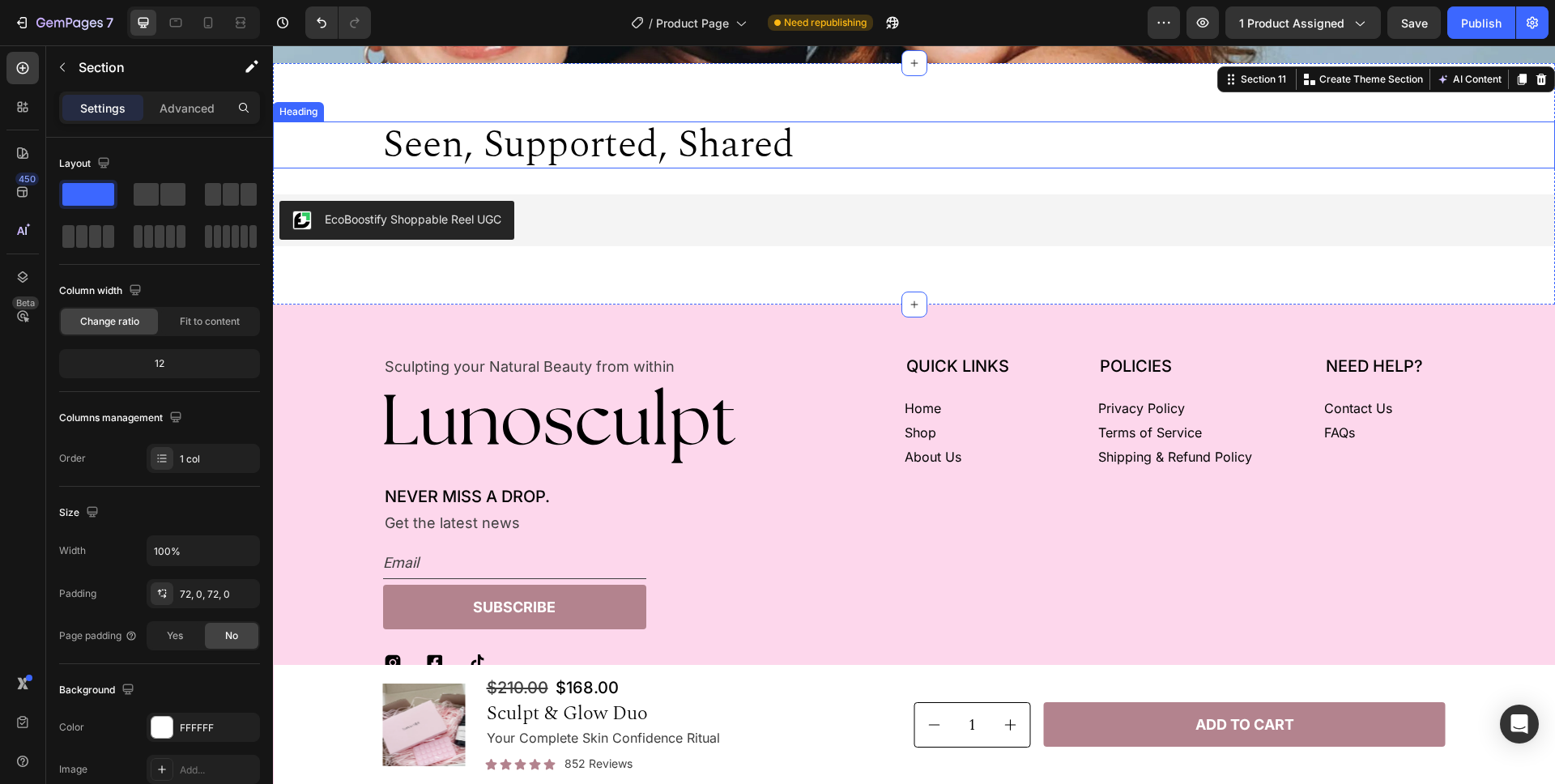
scroll to position [4707, 0]
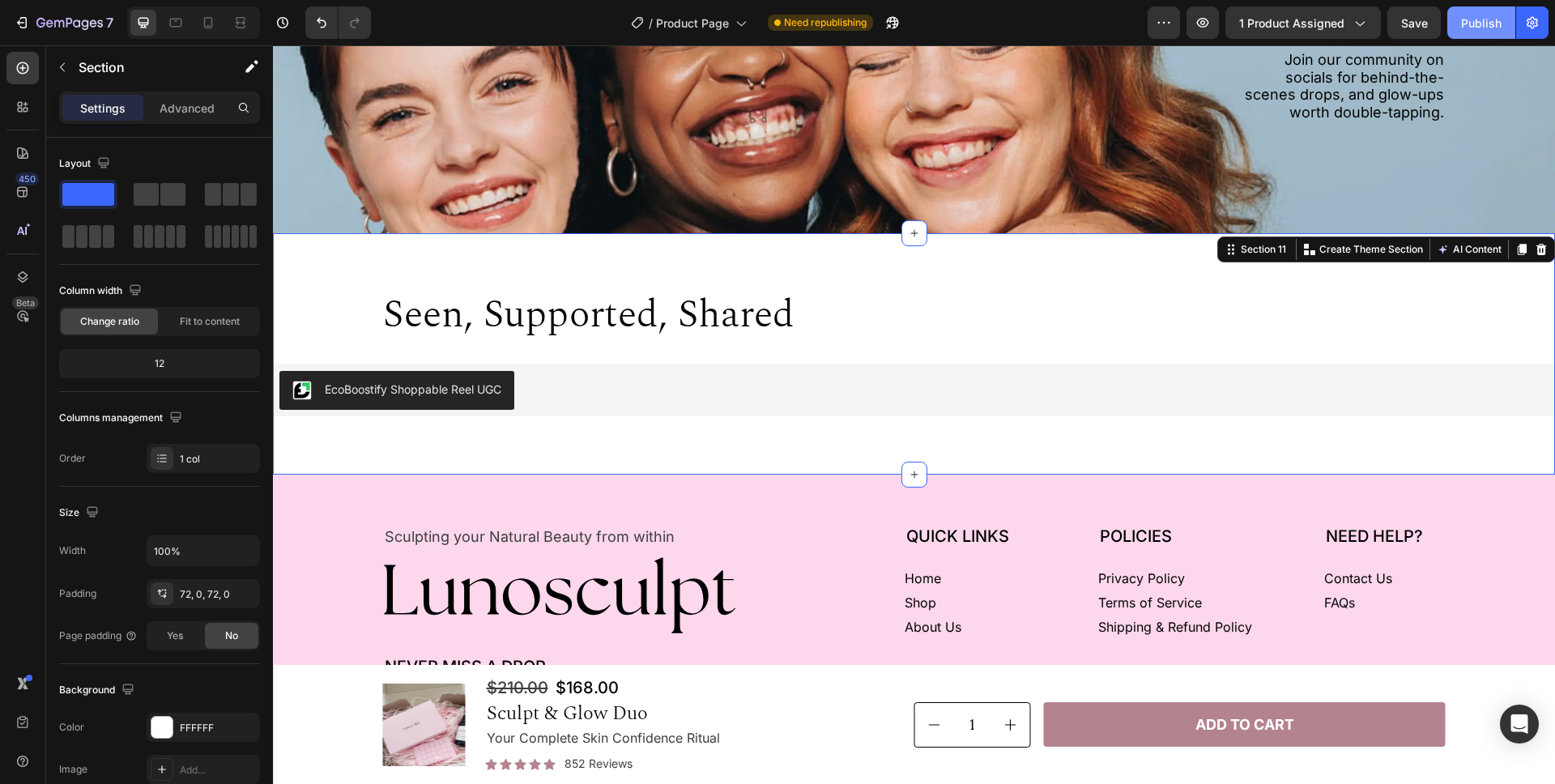
click at [1468, 24] on div "Publish" at bounding box center [1481, 23] width 41 height 17
